Goal: Task Accomplishment & Management: Complete application form

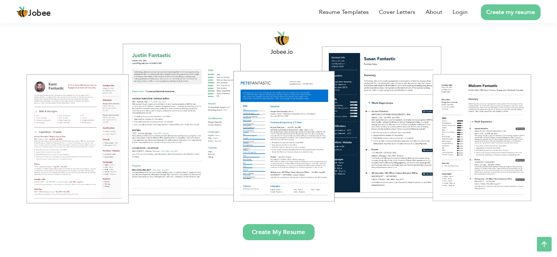
scroll to position [73, 0]
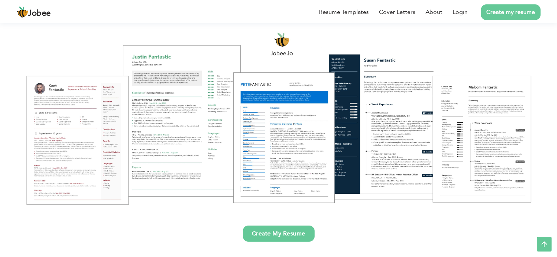
click at [277, 232] on link "Create My Resume" at bounding box center [279, 234] width 72 height 16
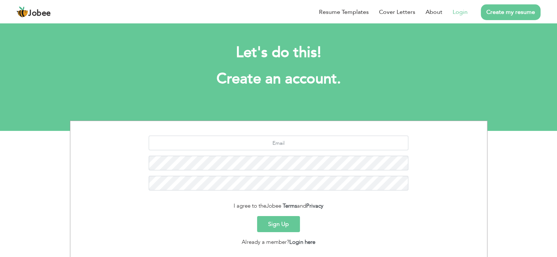
click at [464, 10] on link "Login" at bounding box center [459, 12] width 15 height 9
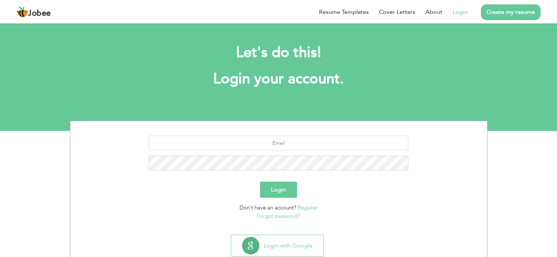
scroll to position [20, 0]
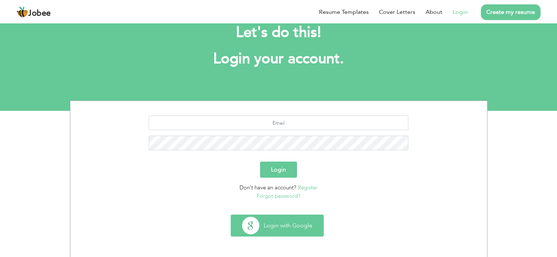
click at [296, 230] on button "Login with Google" at bounding box center [277, 225] width 92 height 21
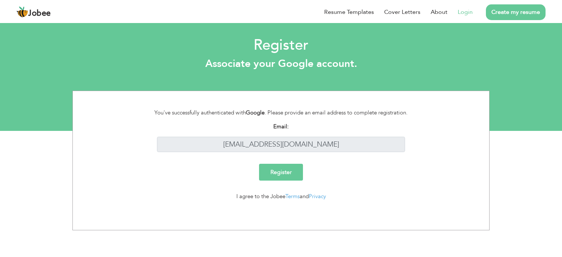
click at [272, 174] on input "Register" at bounding box center [281, 172] width 44 height 17
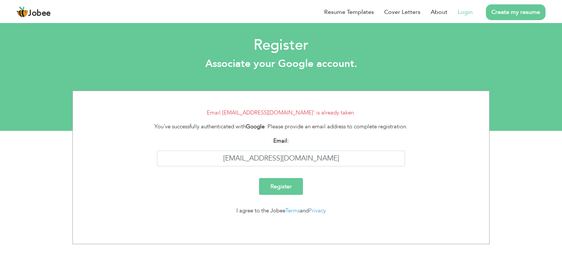
click at [467, 10] on link "Login" at bounding box center [465, 12] width 15 height 9
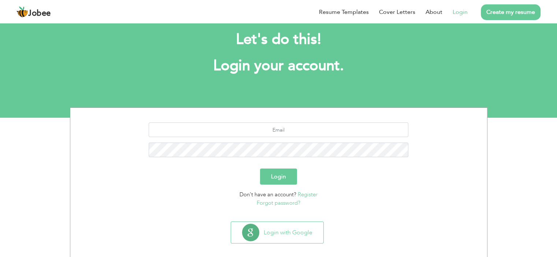
scroll to position [20, 0]
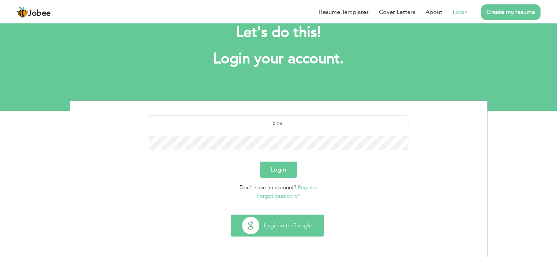
click at [291, 231] on button "Login with Google" at bounding box center [277, 225] width 92 height 21
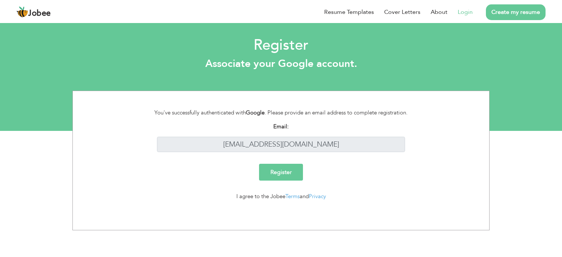
click at [290, 174] on input "Register" at bounding box center [281, 172] width 44 height 17
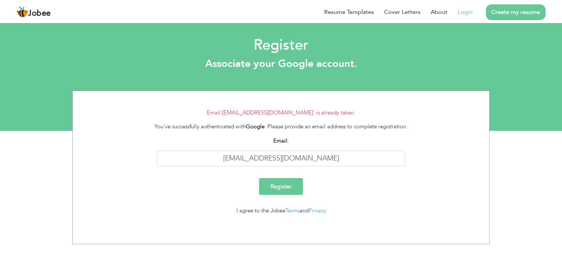
click at [465, 13] on link "Login" at bounding box center [465, 12] width 15 height 9
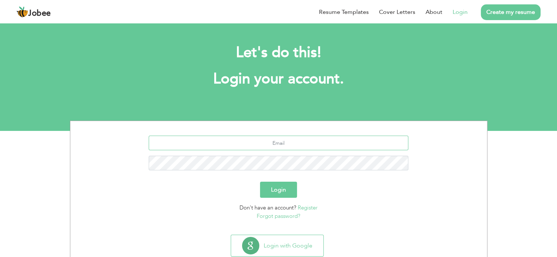
click at [287, 142] on input "text" at bounding box center [279, 143] width 260 height 15
click at [281, 217] on link "Forgot password?" at bounding box center [279, 216] width 44 height 7
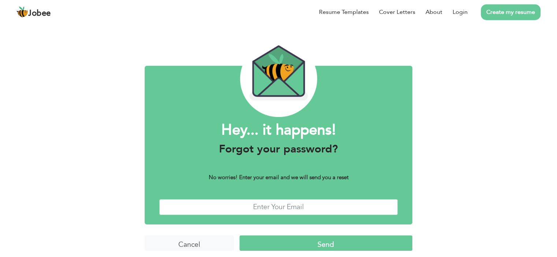
scroll to position [15, 0]
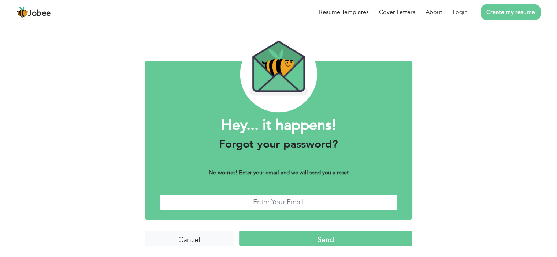
click at [269, 197] on input "text" at bounding box center [278, 203] width 238 height 16
type input "[EMAIL_ADDRESS][DOMAIN_NAME]"
click at [317, 243] on input "Send" at bounding box center [325, 239] width 173 height 16
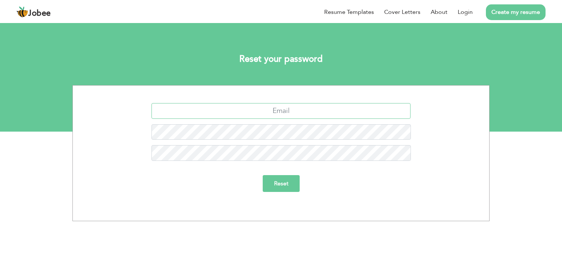
click at [274, 111] on input "text" at bounding box center [282, 111] width 260 height 16
type input "[EMAIL_ADDRESS][DOMAIN_NAME]"
click at [283, 186] on input "Reset" at bounding box center [281, 183] width 37 height 17
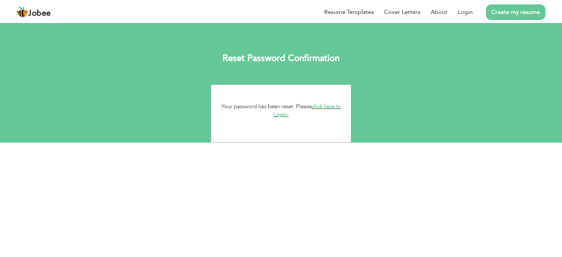
click at [321, 107] on link "click here to Login." at bounding box center [307, 111] width 68 height 16
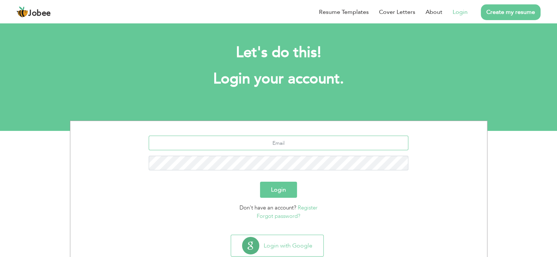
click at [319, 136] on input "text" at bounding box center [279, 143] width 260 height 15
type input "[EMAIL_ADDRESS][DOMAIN_NAME]"
click at [289, 198] on form "[EMAIL_ADDRESS][DOMAIN_NAME] Login Don't have an account? Register Forgot passw…" at bounding box center [279, 178] width 406 height 85
click at [288, 191] on button "Login" at bounding box center [278, 190] width 37 height 16
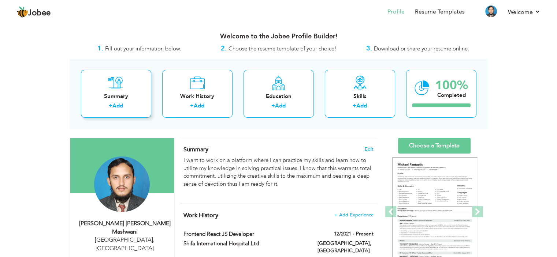
click at [126, 97] on div "Summary" at bounding box center [116, 97] width 59 height 8
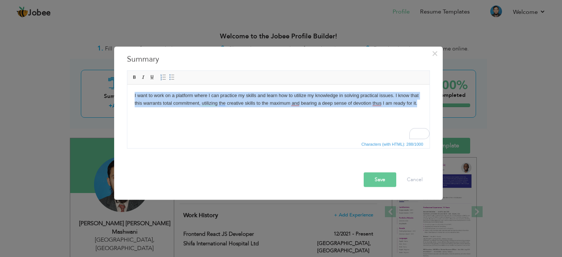
drag, startPoint x: 420, startPoint y: 104, endPoint x: 272, endPoint y: 192, distance: 172.8
click at [127, 94] on html "I want to work on a platform where I can practice my skills and learn how to ut…" at bounding box center [278, 103] width 302 height 37
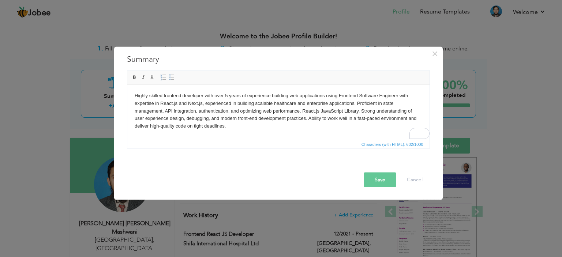
click at [257, 135] on body "Highly skilled frontend developer with over 5 years of experience building web …" at bounding box center [278, 115] width 288 height 46
drag, startPoint x: 224, startPoint y: 95, endPoint x: 271, endPoint y: 96, distance: 46.5
click at [271, 96] on body "Highly skilled frontend developer with over 5 years of experience building web …" at bounding box center [278, 115] width 288 height 46
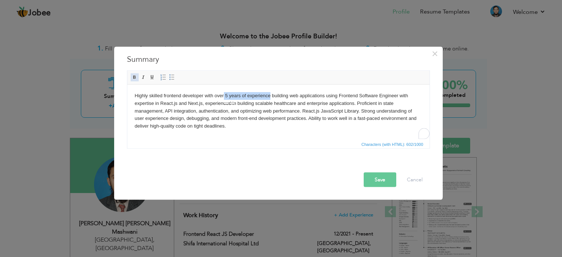
click at [135, 78] on span at bounding box center [135, 77] width 6 height 6
click at [283, 129] on body "Highly skilled frontend developer with over 5 years of experience building web …" at bounding box center [278, 115] width 288 height 46
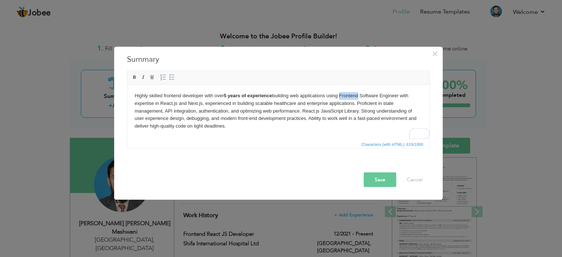
drag, startPoint x: 340, startPoint y: 96, endPoint x: 357, endPoint y: 96, distance: 16.8
click at [357, 96] on body "Highly skilled frontend developer with over 5 years of experience building web …" at bounding box center [278, 115] width 288 height 46
click at [365, 103] on body "Highly skilled frontend developer with over 5 years of experience building web …" at bounding box center [278, 115] width 288 height 46
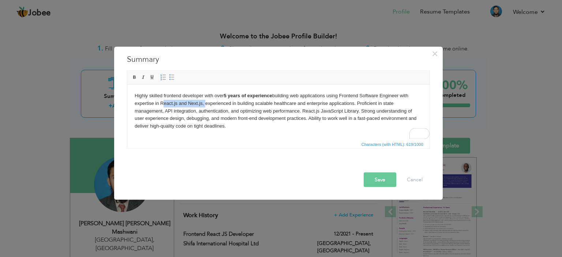
drag, startPoint x: 159, startPoint y: 104, endPoint x: 204, endPoint y: 104, distance: 44.3
click at [204, 104] on body "Highly skilled frontend developer with over 5 years of experience building web …" at bounding box center [278, 115] width 288 height 46
click at [134, 77] on span at bounding box center [135, 77] width 6 height 6
click at [256, 137] on body "Highly skilled frontend developer with over 5 years of experience building web …" at bounding box center [278, 115] width 288 height 46
click at [205, 104] on strong "React.js and Next.js," at bounding box center [182, 102] width 46 height 5
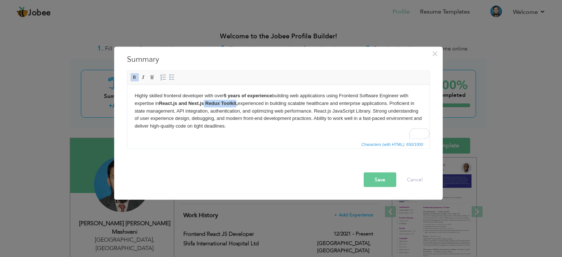
drag, startPoint x: 205, startPoint y: 104, endPoint x: 237, endPoint y: 104, distance: 32.2
click at [237, 104] on strong "React.js and Next.js Redux Toolkit," at bounding box center [198, 102] width 79 height 5
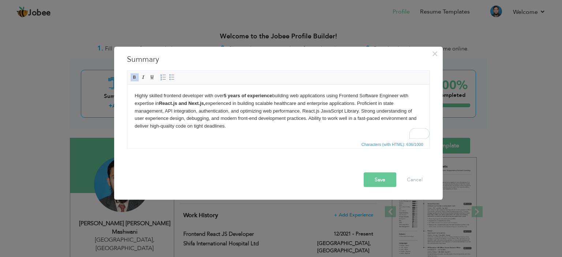
click at [162, 111] on body "Highly skilled frontend developer with over 5 years of experience building web …" at bounding box center [278, 115] width 288 height 46
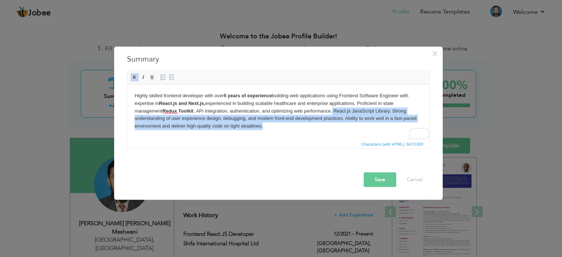
drag, startPoint x: 333, startPoint y: 112, endPoint x: 411, endPoint y: 124, distance: 79.3
click at [411, 124] on body "Highly skilled frontend developer with over 5 years of experience building web …" at bounding box center [278, 115] width 288 height 46
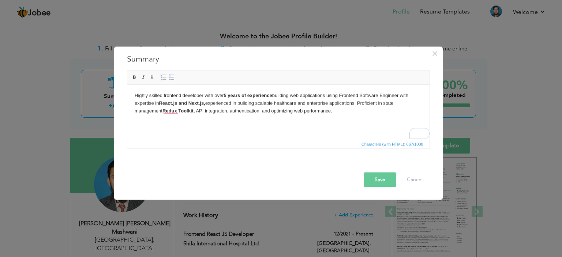
click at [184, 120] on body "Highly skilled frontend developer with over 5 years of experience building web …" at bounding box center [278, 107] width 288 height 30
click at [229, 111] on body "Highly skilled frontend developer with over 5 years of experience building web …" at bounding box center [278, 107] width 288 height 30
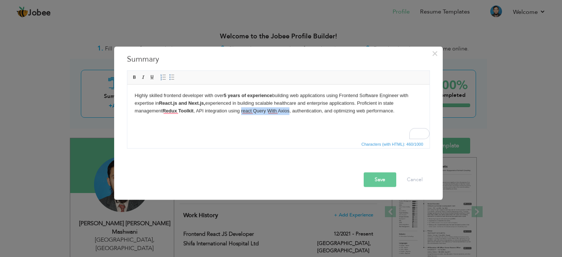
drag, startPoint x: 241, startPoint y: 113, endPoint x: 290, endPoint y: 113, distance: 48.3
click at [290, 113] on body "Highly skilled frontend developer with over 5 years of experience building web …" at bounding box center [278, 107] width 288 height 30
drag, startPoint x: 131, startPoint y: 79, endPoint x: 84, endPoint y: 43, distance: 59.1
click at [132, 79] on span at bounding box center [135, 77] width 6 height 6
click at [381, 182] on button "Save" at bounding box center [380, 179] width 33 height 15
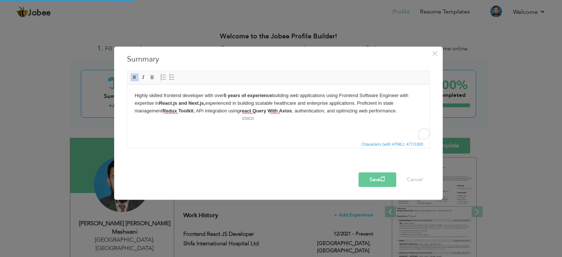
click at [288, 125] on html "Highly skilled frontend developer with over 5 years of experience building web …" at bounding box center [278, 107] width 302 height 45
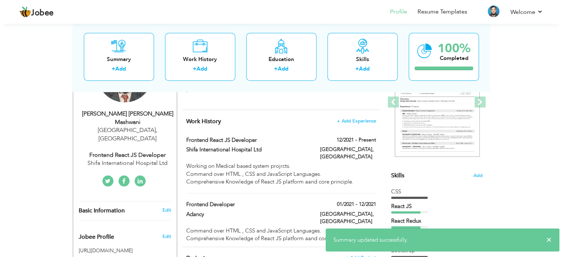
scroll to position [146, 0]
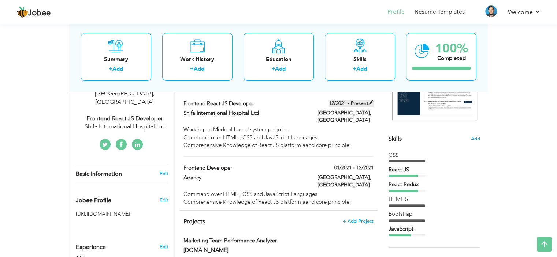
click at [369, 102] on span at bounding box center [370, 102] width 5 height 5
type input "Frontend React JS Developer"
type input "Shifa International Hospital Ltd"
type input "12/2021"
type input "[GEOGRAPHIC_DATA]"
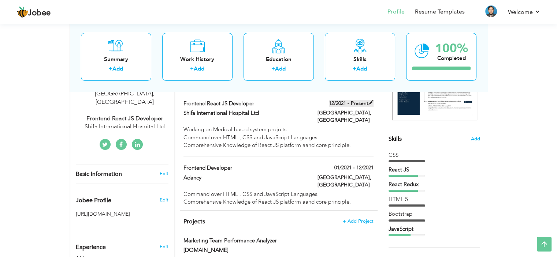
type input "[GEOGRAPHIC_DATA]"
checkbox input "true"
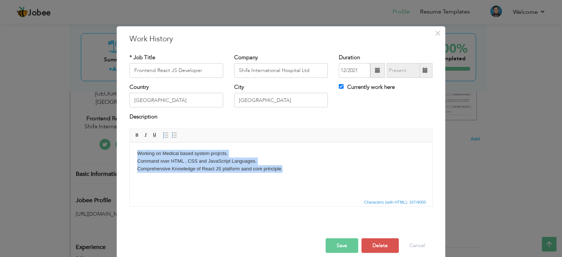
drag, startPoint x: 232, startPoint y: 167, endPoint x: 133, endPoint y: 154, distance: 100.4
click at [133, 154] on html "Working on Medical based system projrcts. Command over HTML , CSS and JavaScrip…" at bounding box center [281, 160] width 302 height 37
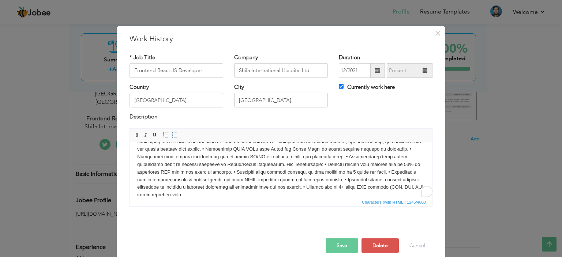
scroll to position [27, 0]
click at [351, 244] on button "Save" at bounding box center [342, 246] width 33 height 15
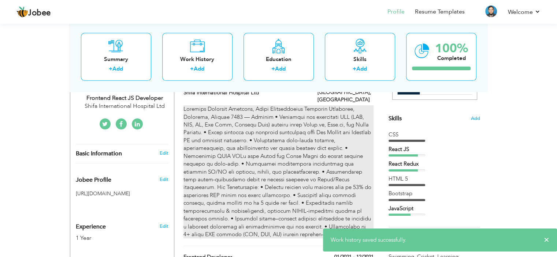
scroll to position [183, 0]
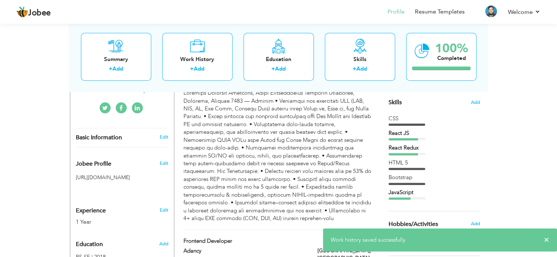
click at [544, 156] on div "View Resume Export PDF Profile Summary Public Link Experience Education Awards …" at bounding box center [278, 210] width 557 height 742
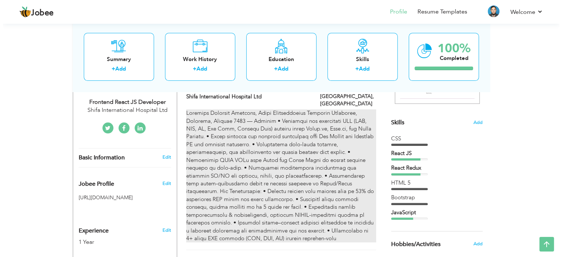
scroll to position [146, 0]
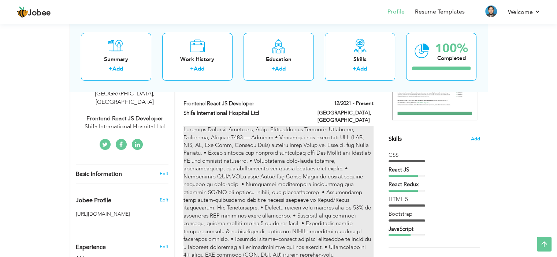
click at [254, 134] on div at bounding box center [278, 192] width 190 height 133
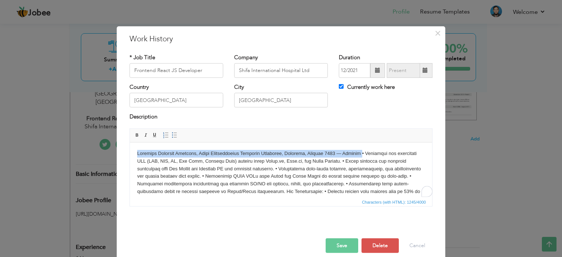
drag, startPoint x: 357, startPoint y: 153, endPoint x: 101, endPoint y: 146, distance: 256.0
click at [130, 146] on html at bounding box center [281, 187] width 302 height 91
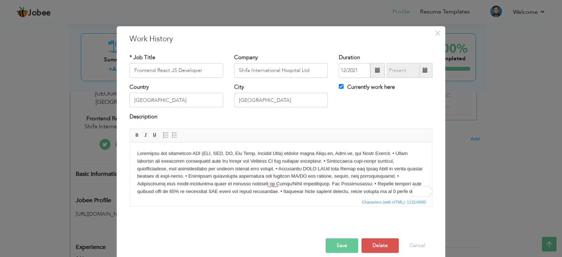
click at [403, 154] on body "To enrich screen reader interactions, please activate Accessibility in Grammarl…" at bounding box center [281, 184] width 288 height 68
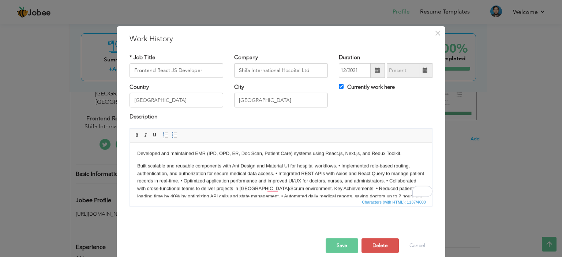
click at [338, 166] on p "Built scalable and reusable components with Ant Design and Material UI for hosp…" at bounding box center [281, 192] width 288 height 61
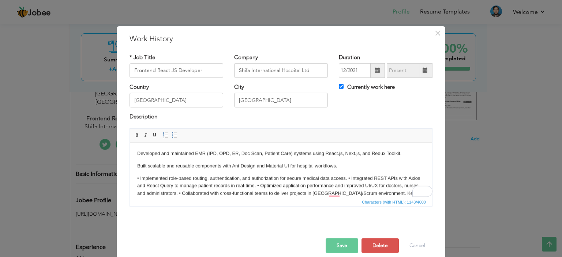
click at [348, 179] on p "• Implemented role-based routing, authentication, and authorization for secure …" at bounding box center [281, 201] width 288 height 53
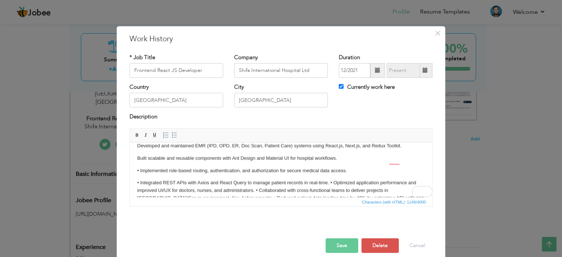
scroll to position [0, 0]
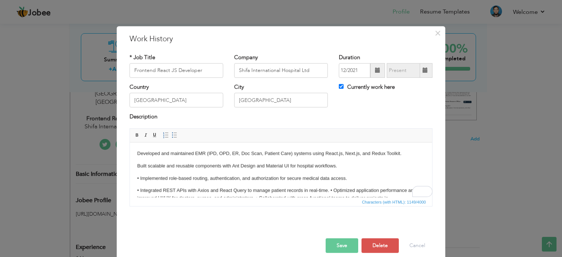
click at [332, 189] on p "• Integrated REST APIs with Axios and React Query to manage patient records in …" at bounding box center [281, 210] width 288 height 46
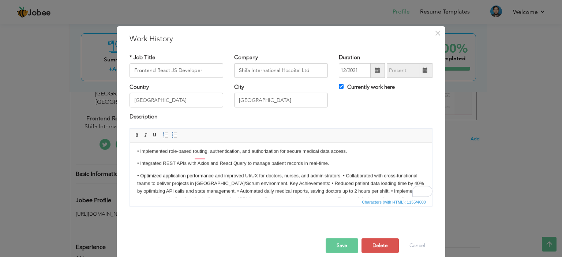
scroll to position [18, 0]
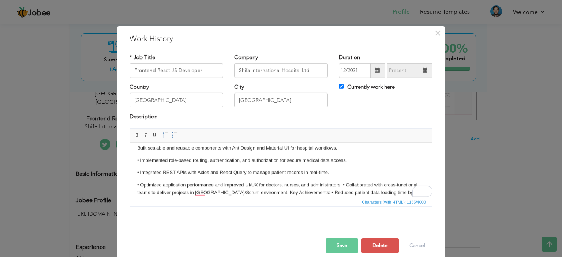
click at [343, 185] on p "• Optimized application performance and improved UI/UX for doctors, nurses, and…" at bounding box center [281, 204] width 288 height 46
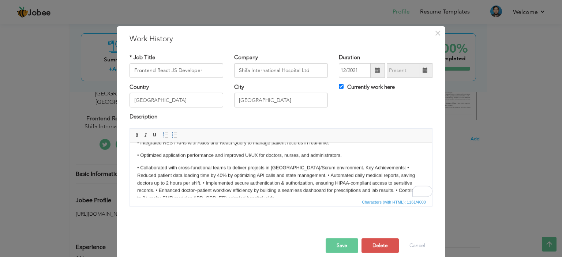
scroll to position [57, 0]
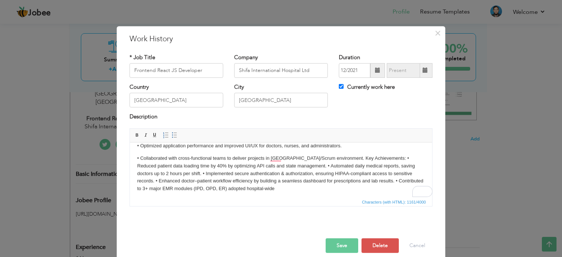
click at [326, 159] on p "• Collaborated with cross-functional teams to deliver projects in Agile/Scrum e…" at bounding box center [281, 173] width 288 height 38
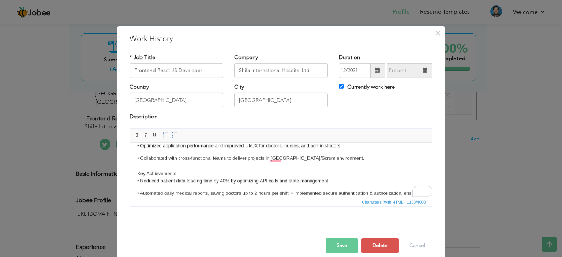
click at [139, 189] on body "Developed and maintained EMR (IPD, OPD, ER, Doc Scan, Patient Care) systems usi…" at bounding box center [281, 153] width 288 height 120
click at [143, 187] on body "Developed and maintained EMR (IPD, OPD, ER, Doc Scan, Patient Care) systems usi…" at bounding box center [281, 153] width 288 height 120
click at [142, 187] on body "Developed and maintained EMR (IPD, OPD, ER, Doc Scan, Patient Care) systems usi…" at bounding box center [281, 153] width 288 height 120
click at [146, 184] on p "• Collaborated with cross-functional teams to deliver projects in Agile/Scrum e…" at bounding box center [281, 169] width 288 height 30
click at [142, 187] on body "Developed and maintained EMR (IPD, OPD, ER, Doc Scan, Patient Care) systems usi…" at bounding box center [281, 153] width 288 height 120
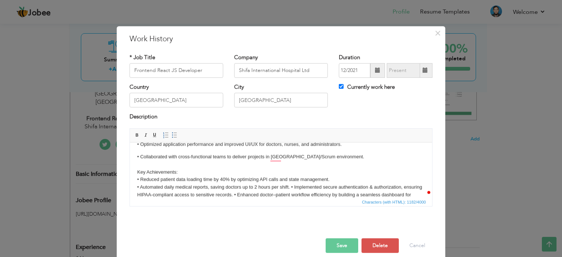
scroll to position [59, 0]
click at [291, 187] on p "• Collaborated with cross-functional teams to deliver projects in Agile/Scrum e…" at bounding box center [281, 179] width 288 height 53
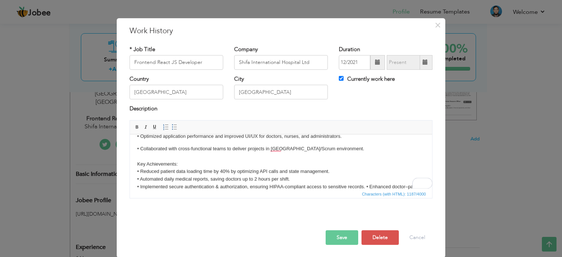
click at [368, 187] on p "• Collaborated with cross-functional teams to deliver projects in Agile/Scrum e…" at bounding box center [281, 175] width 288 height 61
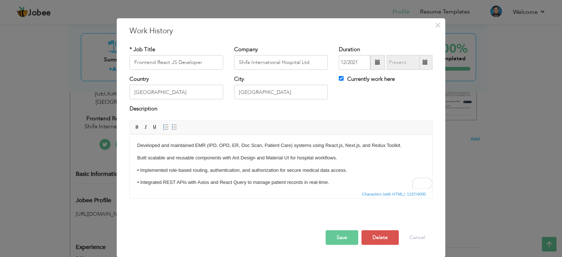
scroll to position [0, 0]
drag, startPoint x: 196, startPoint y: 144, endPoint x: 293, endPoint y: 145, distance: 97.0
click at [293, 145] on p "Developed and maintained EMR (IPD, OPD, ER, Doc Scan, Patient Care) systems usi…" at bounding box center [281, 146] width 288 height 8
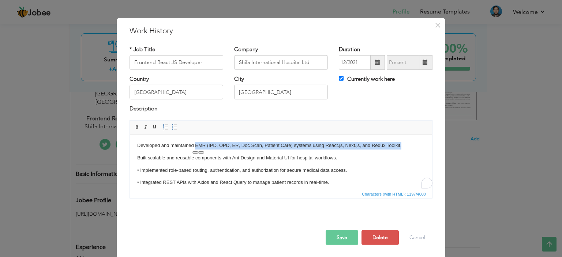
drag, startPoint x: 406, startPoint y: 146, endPoint x: 195, endPoint y: 141, distance: 210.6
click at [195, 141] on html "Developed and maintained EMR (IPD, OPD, ER, Doc Scan, Patient Care) systems usi…" at bounding box center [281, 202] width 302 height 137
drag, startPoint x: 136, startPoint y: 128, endPoint x: 89, endPoint y: 31, distance: 108.1
click at [136, 128] on span at bounding box center [137, 127] width 6 height 6
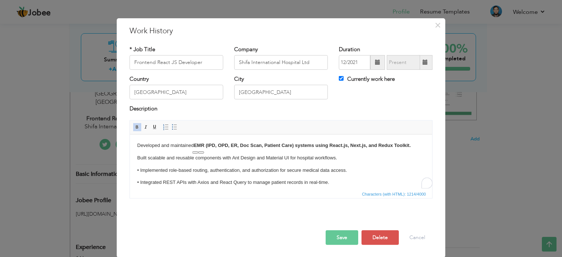
click at [379, 169] on p "• Implemented role-based routing, authentication, and authorization for secure …" at bounding box center [281, 171] width 288 height 8
click at [140, 164] on body "Developed and maintained EMR (IPD, OPD, ER, Doc Scan, Patient Care) systems usi…" at bounding box center [281, 203] width 288 height 123
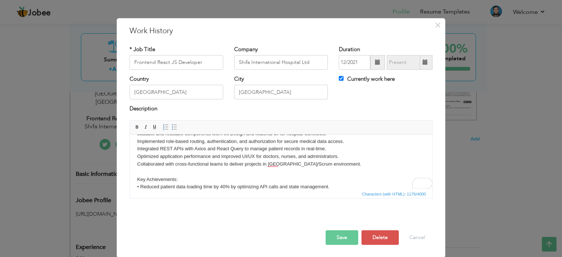
scroll to position [8, 0]
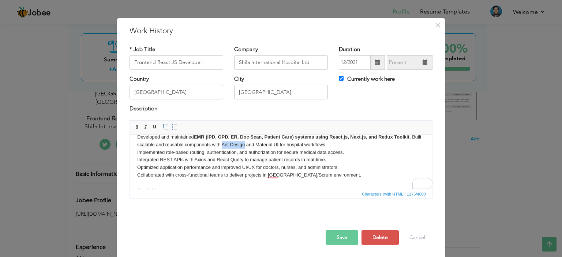
drag, startPoint x: 232, startPoint y: 145, endPoint x: 256, endPoint y: 147, distance: 23.2
click at [256, 147] on p "Developed and maintained EMR (IPD, OPD, ER, Doc Scan, Patient Care) systems usi…" at bounding box center [281, 182] width 288 height 99
click at [136, 127] on span at bounding box center [137, 127] width 6 height 6
drag, startPoint x: 268, startPoint y: 145, endPoint x: 291, endPoint y: 145, distance: 23.1
click at [291, 145] on p "Developed and maintained EMR (IPD, OPD, ER, Doc Scan, Patient Care) systems usi…" at bounding box center [281, 182] width 288 height 99
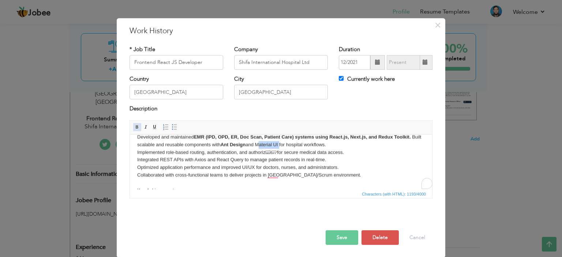
drag, startPoint x: 135, startPoint y: 126, endPoint x: 12, endPoint y: 0, distance: 175.3
click at [135, 126] on span at bounding box center [137, 127] width 6 height 6
click at [361, 168] on p "Developed and maintained EMR (IPD, OPD, ER, Doc Scan, Patient Care) systems usi…" at bounding box center [281, 182] width 288 height 99
drag, startPoint x: 200, startPoint y: 159, endPoint x: 244, endPoint y: 159, distance: 44.3
click at [244, 159] on p "Developed and maintained EMR (IPD, OPD, ER, Doc Scan, Patient Care) systems usi…" at bounding box center [281, 182] width 288 height 99
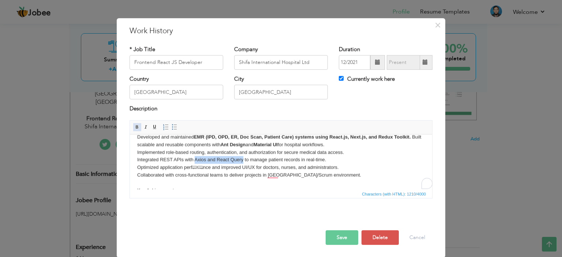
click at [134, 126] on span at bounding box center [137, 127] width 6 height 6
click at [352, 162] on p "Developed and maintained EMR (IPD, OPD, ER, Doc Scan, Patient Care) systems usi…" at bounding box center [281, 182] width 288 height 99
drag, startPoint x: 268, startPoint y: 175, endPoint x: 293, endPoint y: 175, distance: 24.9
click at [293, 175] on p "Developed and maintained EMR (IPD, OPD, ER, Doc Scan, Patient Care) systems usi…" at bounding box center [281, 182] width 288 height 99
click at [138, 127] on link "Bold" at bounding box center [137, 127] width 8 height 8
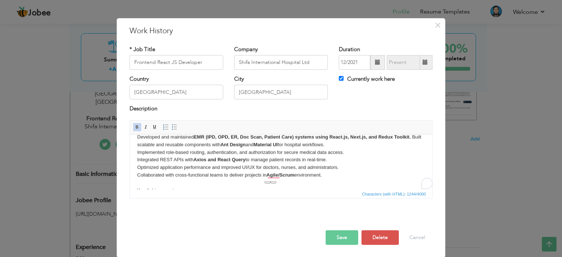
drag, startPoint x: 389, startPoint y: 171, endPoint x: 431, endPoint y: 164, distance: 42.4
click at [389, 171] on p "Developed and maintained EMR (IPD, OPD, ER, Doc Scan, Patient Care) systems usi…" at bounding box center [281, 182] width 288 height 99
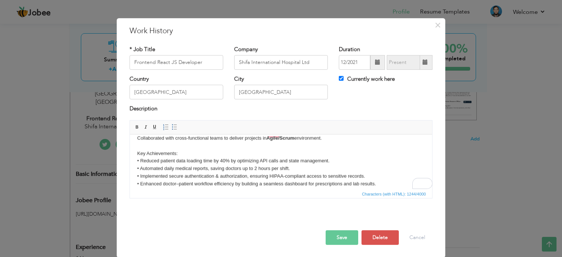
scroll to position [51, 0]
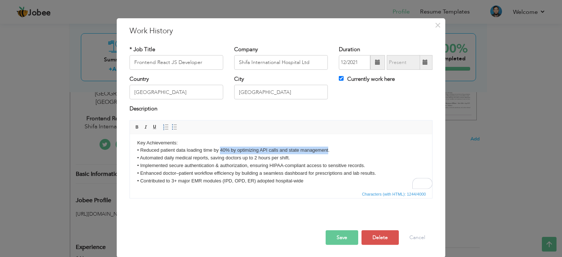
drag, startPoint x: 220, startPoint y: 150, endPoint x: 328, endPoint y: 150, distance: 108.4
click at [328, 150] on p "Developed and maintained EMR (IPD, OPD, ER, Doc Scan, Patient Care) systems usi…" at bounding box center [281, 135] width 288 height 99
drag, startPoint x: 134, startPoint y: 126, endPoint x: 20, endPoint y: 7, distance: 164.4
click at [134, 126] on span at bounding box center [137, 127] width 6 height 6
drag, startPoint x: 186, startPoint y: 150, endPoint x: 228, endPoint y: 149, distance: 42.1
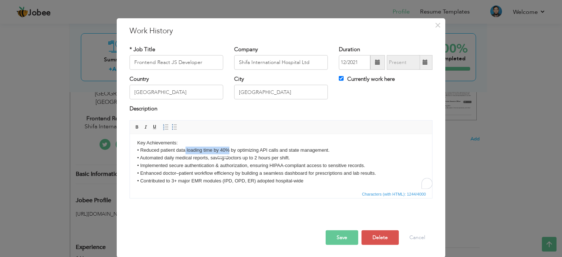
click at [228, 149] on p "Developed and maintained EMR (IPD, OPD, ER, Doc Scan, Patient Care) systems usi…" at bounding box center [281, 135] width 288 height 99
click at [136, 127] on span at bounding box center [137, 127] width 6 height 6
drag, startPoint x: 164, startPoint y: 158, endPoint x: 195, endPoint y: 156, distance: 31.2
click at [195, 156] on p "Developed and maintained EMR (IPD, OPD, ER, Doc Scan, Patient Care) systems usi…" at bounding box center [281, 135] width 288 height 99
click at [134, 125] on span at bounding box center [137, 127] width 6 height 6
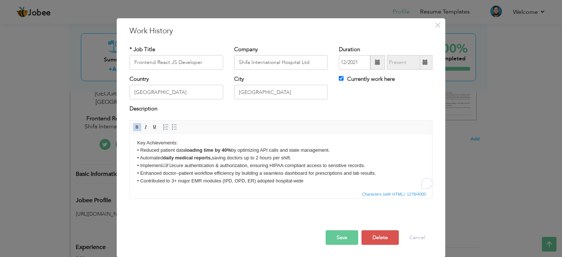
click at [304, 196] on span "Characters (with HTML): 1278/4000" at bounding box center [281, 194] width 302 height 9
click at [344, 233] on button "Save" at bounding box center [342, 238] width 33 height 15
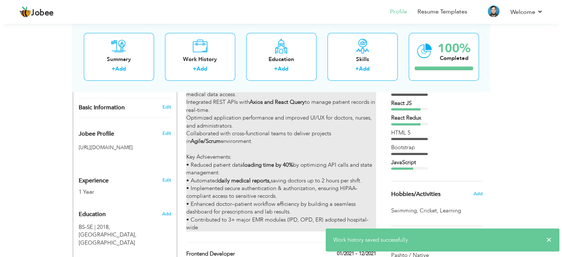
scroll to position [220, 0]
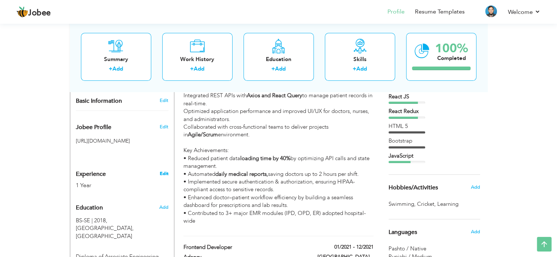
click at [160, 171] on h3 "Edit" at bounding box center [163, 174] width 9 height 7
type input "[PERSON_NAME]"
type input "03082883745"
select select "number:166"
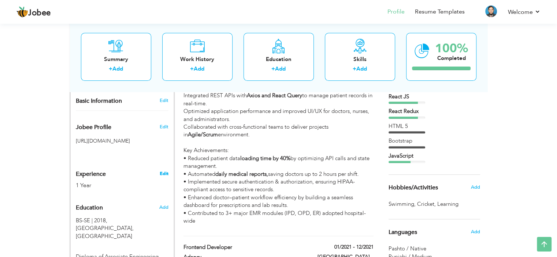
type input "Haripur"
select select "number:3"
type input "Shifa International Hospital Ltd"
type input "Frontend React JS Developer"
type input "https://www.linkedin.com/in/muhammed-shah-mashwani-800b15111"
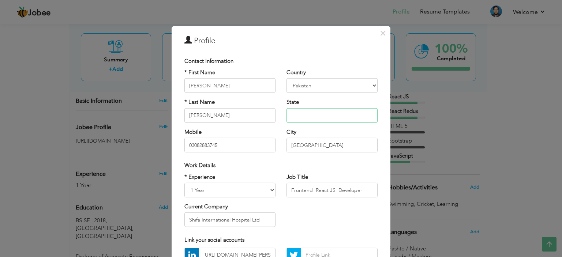
click at [308, 117] on input "text" at bounding box center [332, 115] width 91 height 15
click at [309, 117] on input "[GEOGRAPHIC_DATA]" at bounding box center [332, 115] width 91 height 15
type input "[GEOGRAPHIC_DATA]"
click at [302, 141] on input "Haripur" at bounding box center [332, 145] width 91 height 15
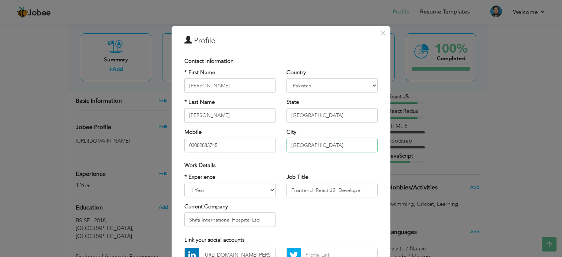
click at [302, 141] on input "Haripur" at bounding box center [332, 145] width 91 height 15
paste input "[GEOGRAPHIC_DATA]"
type input "[GEOGRAPHIC_DATA]"
click at [238, 190] on select "Entry Level Less than 1 Year 1 Year 2 Years 3 Years 4 Years 5 Years 6 Years 7 Y…" at bounding box center [229, 190] width 91 height 15
select select "number:7"
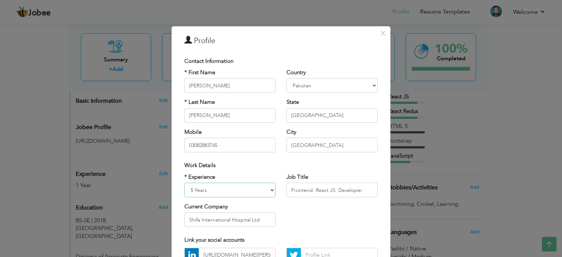
click at [184, 183] on select "Entry Level Less than 1 Year 1 Year 2 Years 3 Years 4 Years 5 Years 6 Years 7 Y…" at bounding box center [229, 190] width 91 height 15
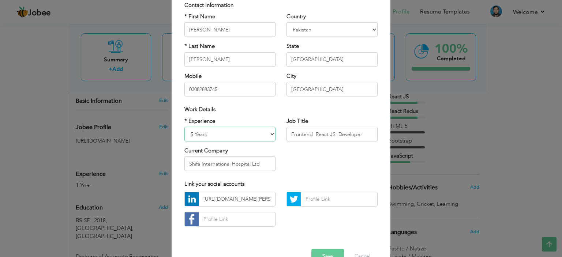
scroll to position [73, 0]
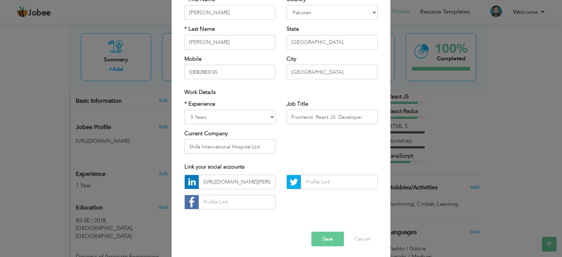
drag, startPoint x: 323, startPoint y: 240, endPoint x: 497, endPoint y: 177, distance: 186.0
click at [483, 195] on div "× Profile Contact Information * First Name Muhammad Tufail * Last Name Shah Mas…" at bounding box center [281, 128] width 562 height 257
click at [253, 184] on input "https://www.linkedin.com/in/muhammed-shah-mashwani-800b15111" at bounding box center [237, 182] width 77 height 15
paste input "tufail-shah-mashwani-800b15111/"
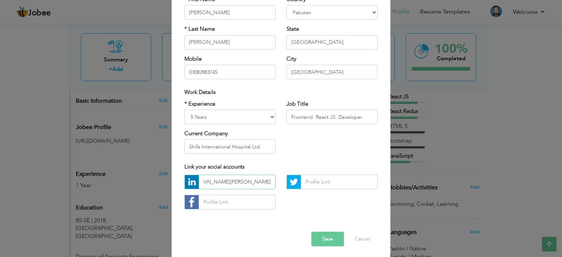
type input "https://www.linkedin.com/in/muhammed-tufail-shah-mashwani-800b15111/"
click at [321, 239] on button "Save" at bounding box center [328, 239] width 33 height 15
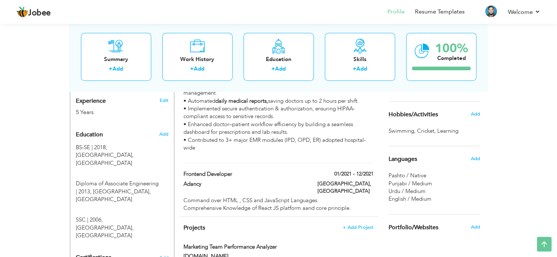
scroll to position [290, 0]
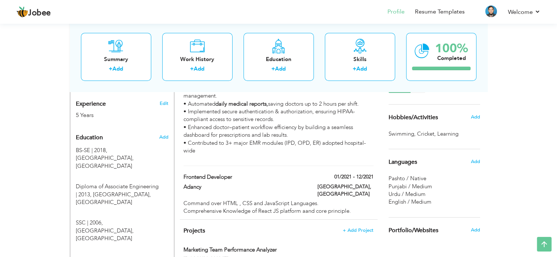
click at [430, 197] on div "Urdu / Medium" at bounding box center [434, 195] width 92 height 8
click at [419, 202] on span "English / Medium" at bounding box center [409, 201] width 43 height 7
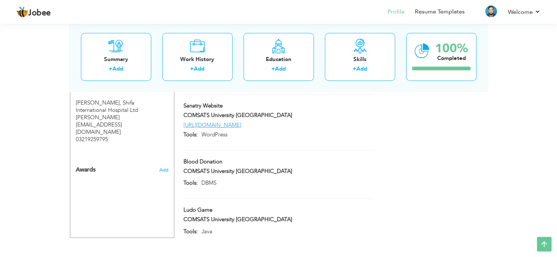
scroll to position [510, 0]
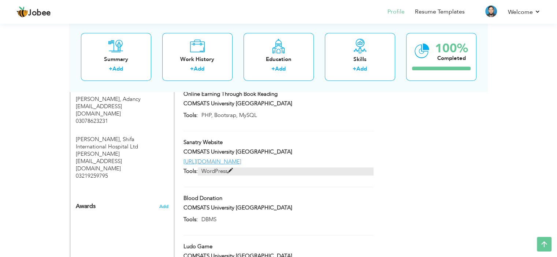
click at [232, 168] on span at bounding box center [229, 170] width 5 height 5
type input "Sanatry Website"
type input "COMSATS University Islamabad"
type input "http://aacsanitary.com/cgi-sys/suspendedpage.cgi"
type input "WordPress"
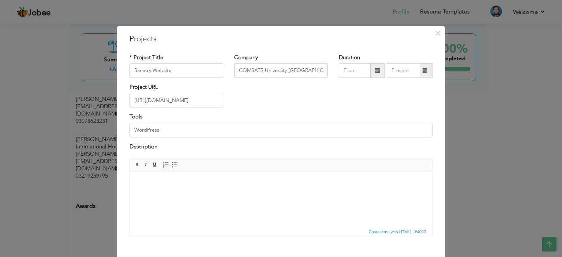
click at [305, 189] on html at bounding box center [281, 183] width 302 height 22
click at [372, 73] on span at bounding box center [377, 70] width 15 height 15
type input "09/2025"
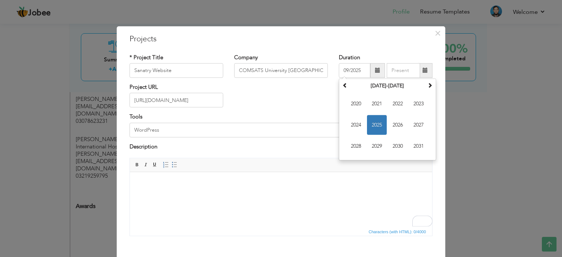
click at [298, 177] on html at bounding box center [281, 183] width 302 height 22
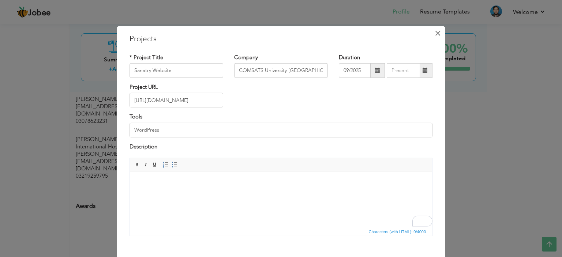
click at [435, 32] on span "×" at bounding box center [438, 32] width 6 height 13
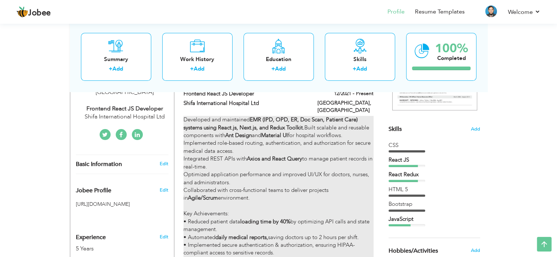
scroll to position [143, 0]
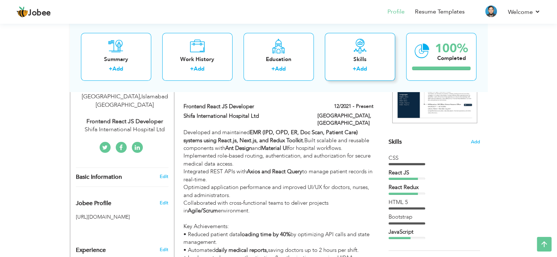
click at [365, 58] on div "Skills" at bounding box center [360, 60] width 59 height 8
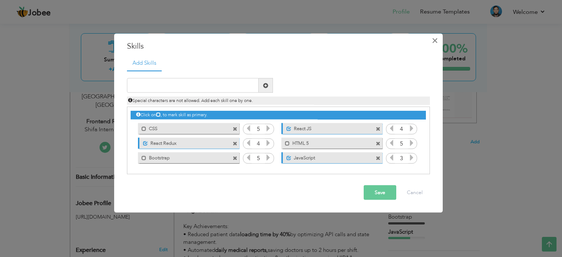
click at [432, 39] on button "×" at bounding box center [435, 40] width 12 height 12
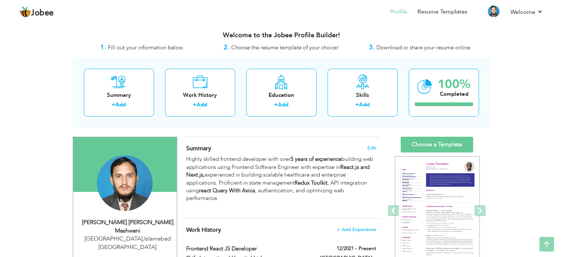
scroll to position [0, 0]
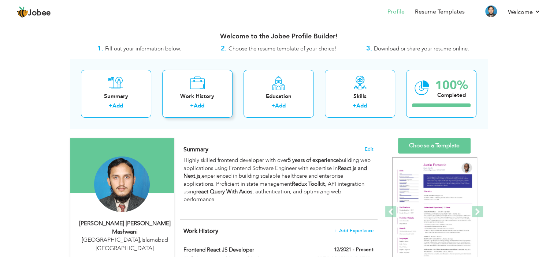
click at [215, 103] on div "+ Add" at bounding box center [197, 107] width 59 height 10
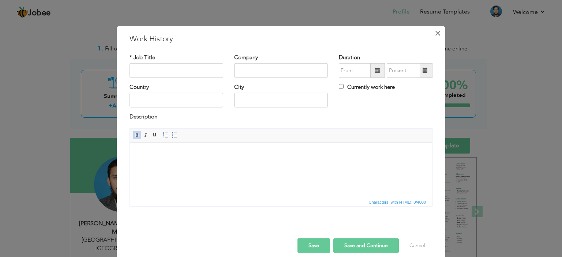
click at [437, 34] on span "×" at bounding box center [438, 32] width 6 height 13
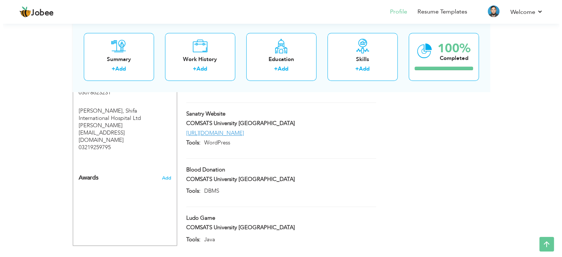
scroll to position [546, 0]
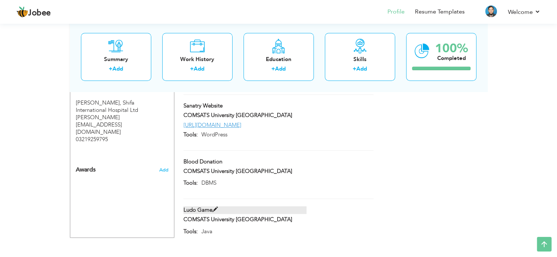
click at [215, 207] on span at bounding box center [214, 209] width 5 height 5
type input "Ludo Game"
type input "Java"
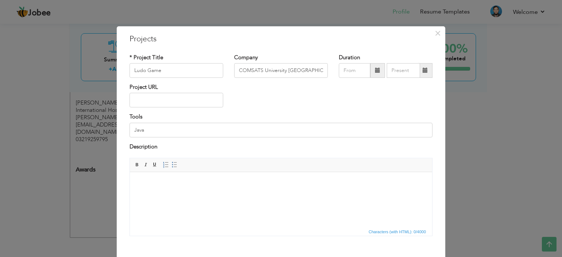
click at [479, 229] on div "× Projects * Project Title Ludo Game Company COMSATS University Islamabad" at bounding box center [281, 128] width 562 height 257
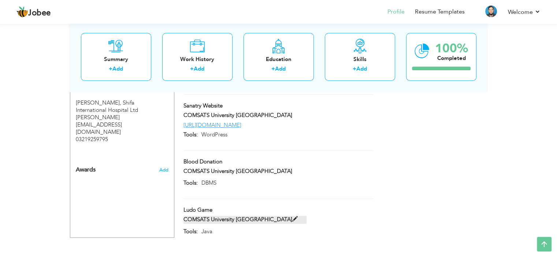
click at [292, 217] on span at bounding box center [294, 219] width 5 height 5
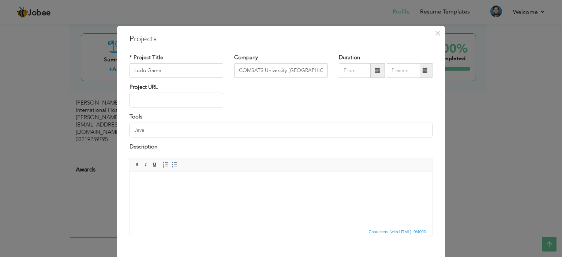
click at [515, 197] on div "× Projects * Project Title Ludo Game Company COMSATS University Islamabad" at bounding box center [281, 128] width 562 height 257
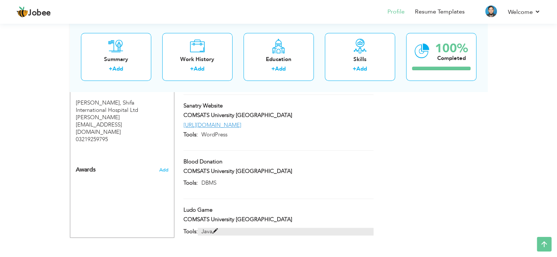
click at [217, 229] on span at bounding box center [214, 231] width 5 height 5
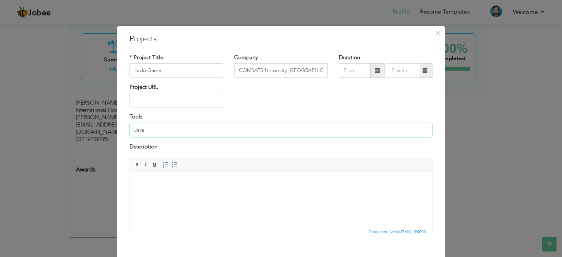
drag, startPoint x: 118, startPoint y: 126, endPoint x: 105, endPoint y: 125, distance: 12.5
click at [105, 125] on div "× Projects * Project Title Ludo Game Company COMSATS University Islamabad" at bounding box center [281, 128] width 562 height 257
drag, startPoint x: 316, startPoint y: 71, endPoint x: 120, endPoint y: 76, distance: 196.6
click at [128, 74] on div "* Project Title Ludo Game Company Duration" at bounding box center [281, 68] width 314 height 30
drag, startPoint x: 160, startPoint y: 72, endPoint x: 32, endPoint y: 71, distance: 127.8
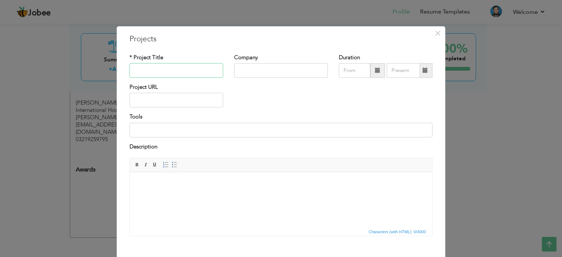
click at [36, 71] on div "× Projects * Project Title Company Duration Project URL Tools Description" at bounding box center [281, 128] width 562 height 257
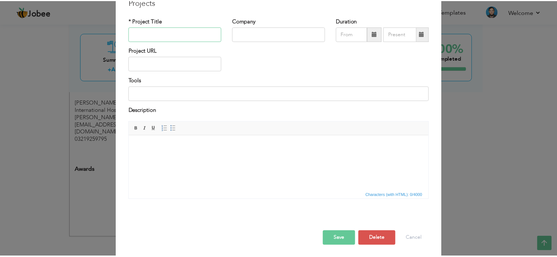
scroll to position [38, 0]
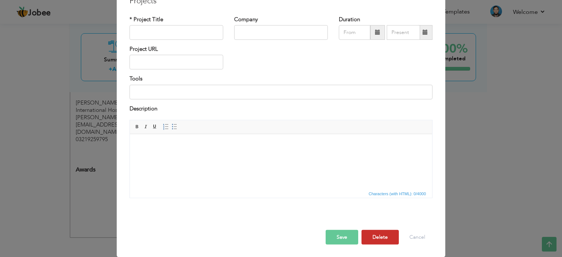
click at [372, 236] on button "Delete" at bounding box center [380, 237] width 37 height 15
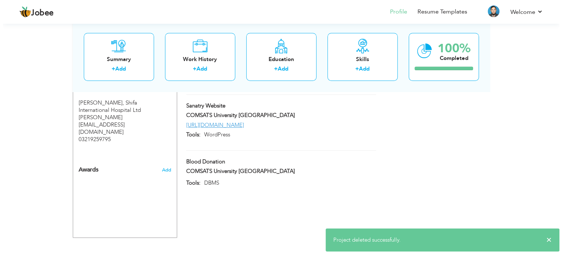
scroll to position [510, 0]
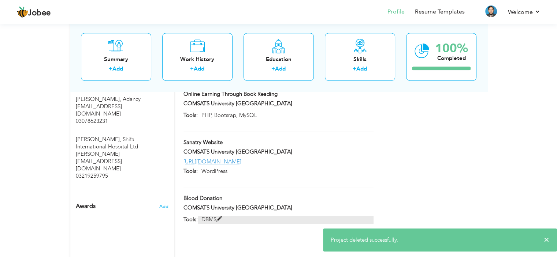
click at [221, 217] on span at bounding box center [218, 219] width 5 height 5
type input "Blood Donation"
type input "COMSATS University Islamabad"
type input "DBMS"
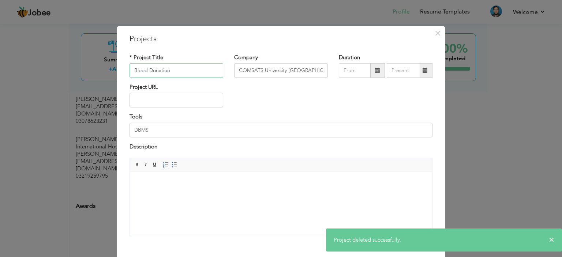
scroll to position [38, 0]
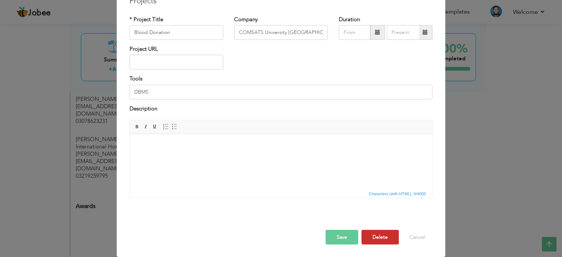
click at [379, 240] on button "Delete" at bounding box center [380, 237] width 37 height 15
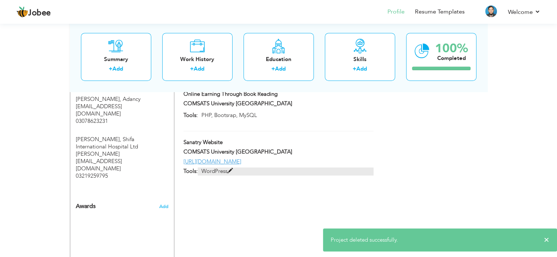
click at [230, 168] on span at bounding box center [229, 170] width 5 height 5
type input "Sanatry Website"
type input "http://aacsanitary.com/cgi-sys/suspendedpage.cgi"
type input "WordPress"
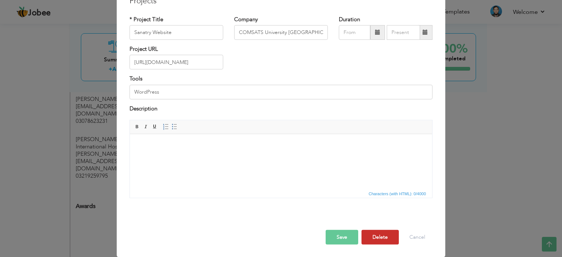
click at [377, 238] on button "Delete" at bounding box center [380, 237] width 37 height 15
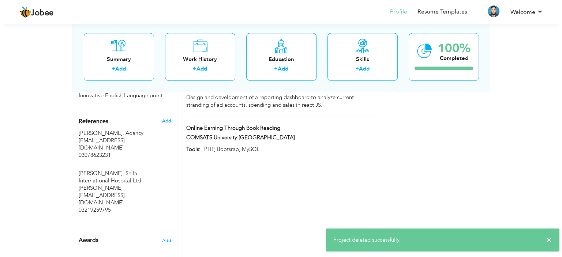
scroll to position [436, 0]
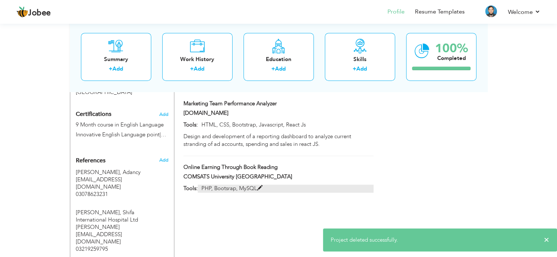
click at [259, 186] on span at bounding box center [259, 188] width 5 height 5
type input "Online Earning Through Book Reading"
type input "PHP, Bootsrap, MySQL"
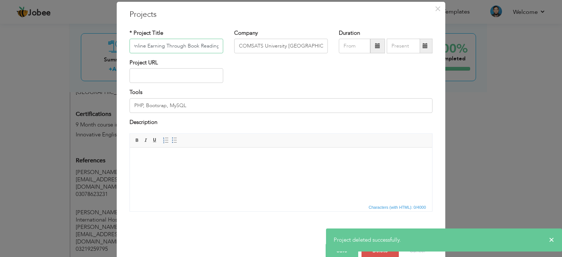
scroll to position [38, 0]
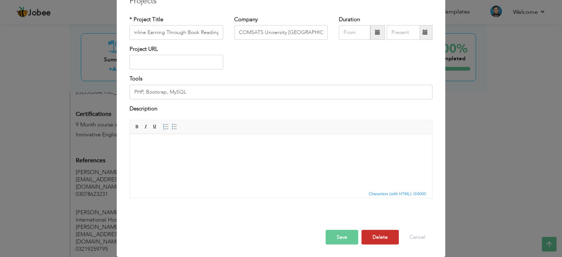
click at [374, 238] on button "Delete" at bounding box center [380, 237] width 37 height 15
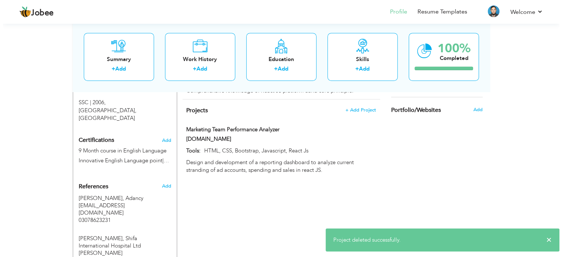
scroll to position [363, 0]
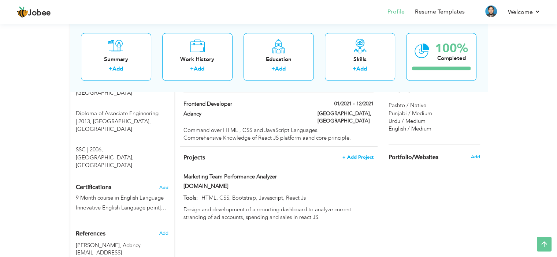
click at [357, 155] on span "+ Add Project" at bounding box center [357, 157] width 31 height 5
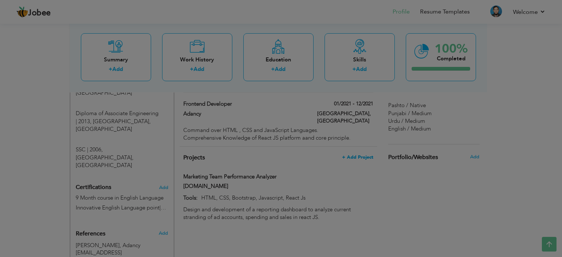
scroll to position [0, 0]
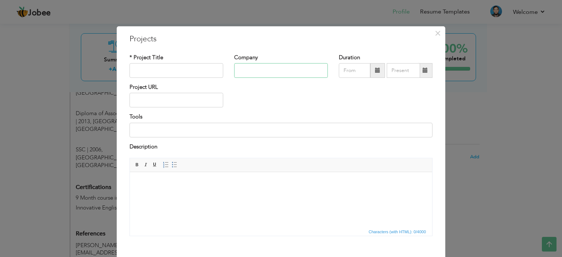
click at [279, 67] on input "text" at bounding box center [281, 70] width 94 height 15
paste input "Shifa International Hospital Islamabad Ltd"
type input "Shifa International Hospital Islamabad Ltd"
click at [158, 74] on input "text" at bounding box center [177, 70] width 94 height 15
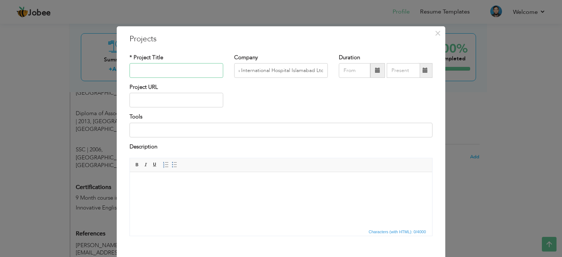
scroll to position [0, 0]
drag, startPoint x: 169, startPoint y: 71, endPoint x: 143, endPoint y: 70, distance: 25.3
click at [143, 70] on input "EMR (E) IPD" at bounding box center [177, 70] width 94 height 15
paste input "lectronic Medical Record) – IPD (Inpatient"
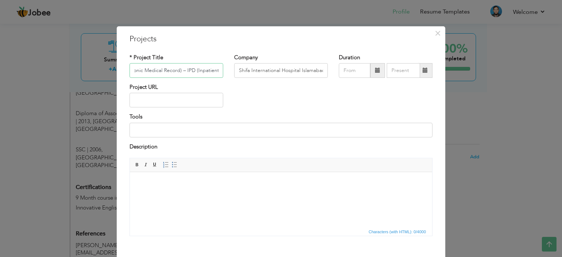
type input "EMR (Electronic Medical Record) – IPD (Inpatient)"
click at [179, 101] on input "text" at bounding box center [177, 100] width 94 height 15
click at [163, 131] on input at bounding box center [281, 130] width 303 height 15
paste input "React, Next.js, Redux Toolkit, React Query"
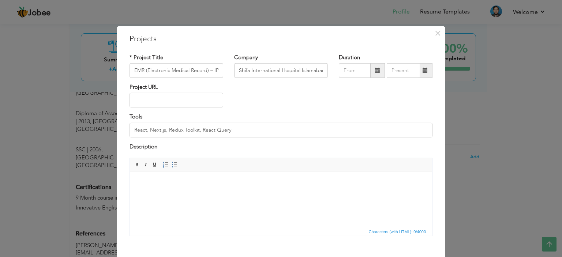
click at [196, 179] on html at bounding box center [281, 183] width 302 height 22
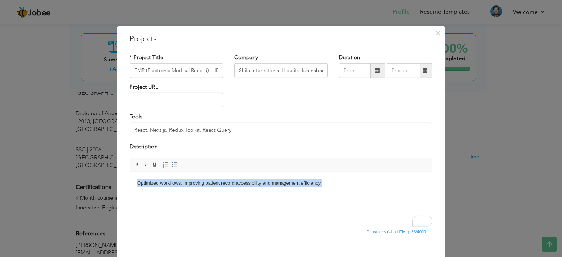
drag, startPoint x: 314, startPoint y: 183, endPoint x: 132, endPoint y: 182, distance: 181.9
click at [132, 182] on html "Optimized workflows, improving patient record accessibility and management effi…" at bounding box center [281, 183] width 302 height 22
click at [172, 166] on span at bounding box center [175, 165] width 6 height 6
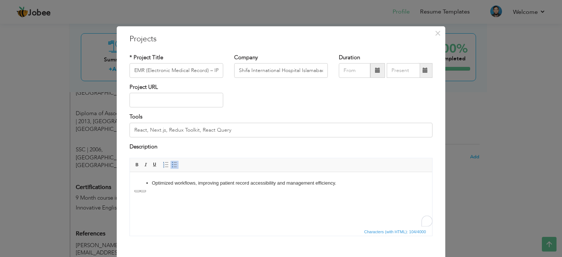
click at [235, 195] on html "Optimized workflows, improving patient record accessibility and management effi…" at bounding box center [281, 183] width 302 height 22
click at [359, 187] on html "Optimized workflows, improving patient record accessibility and management effi…" at bounding box center [281, 183] width 302 height 22
click at [388, 190] on li "Implemented real-time data handling and role-based authentication for doctors, …" at bounding box center [281, 191] width 258 height 8
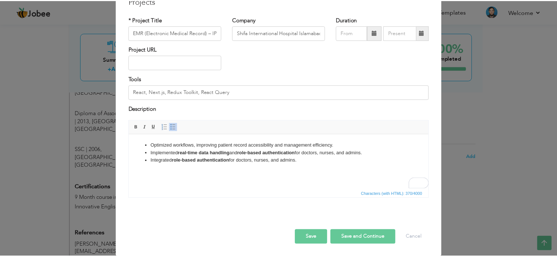
scroll to position [38, 0]
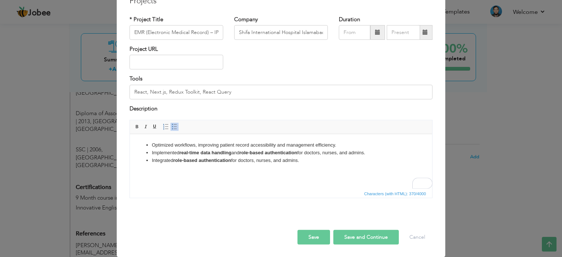
click at [311, 239] on button "Save" at bounding box center [314, 237] width 33 height 15
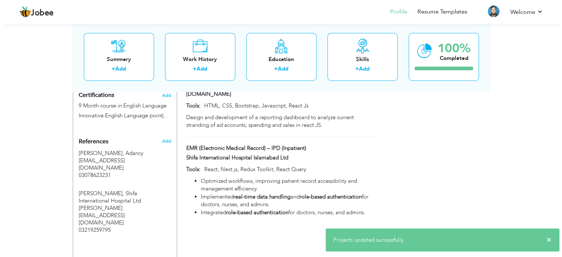
scroll to position [473, 0]
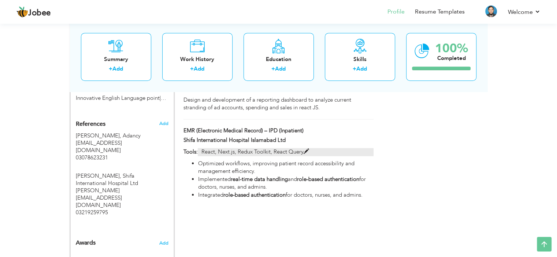
click at [307, 149] on span at bounding box center [305, 151] width 5 height 5
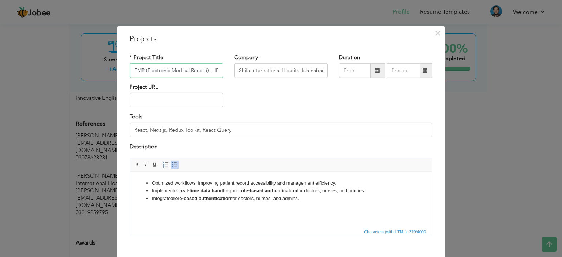
scroll to position [0, 27]
click at [242, 129] on input "React, Next.js, Redux Toolkit, React Query" at bounding box center [281, 130] width 303 height 15
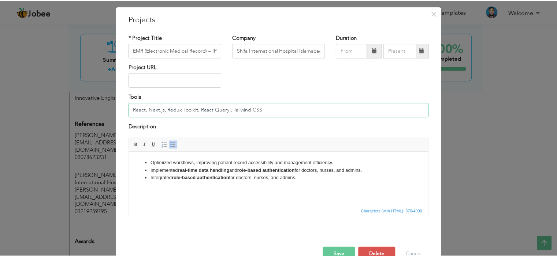
scroll to position [38, 0]
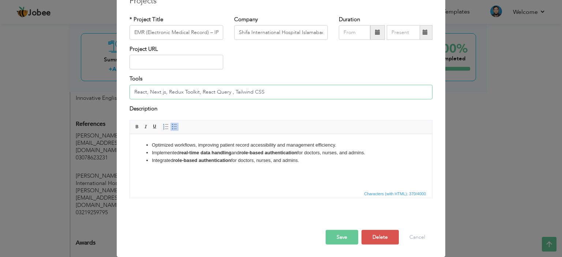
type input "React, Next.js, Redux Toolkit, React Query , Tailwind CSS"
click at [337, 236] on button "Save" at bounding box center [342, 237] width 33 height 15
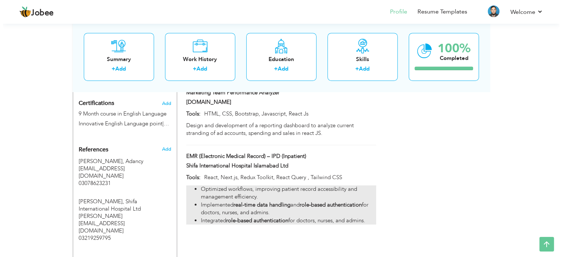
scroll to position [436, 0]
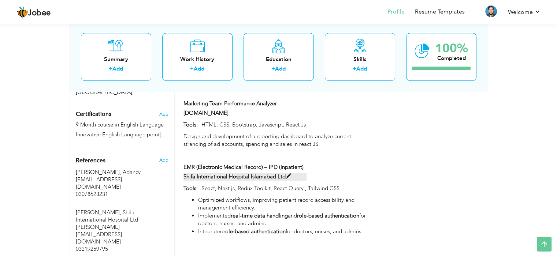
drag, startPoint x: 334, startPoint y: 211, endPoint x: 194, endPoint y: 163, distance: 147.8
click at [194, 164] on div "EMR (Electronic Medical Record) – IPD (Inpatient) EMR (Electronic Medical Recor…" at bounding box center [278, 202] width 190 height 76
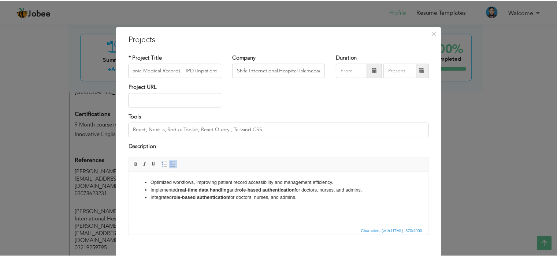
scroll to position [0, 0]
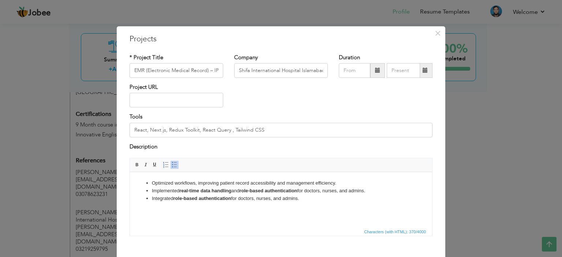
click at [519, 163] on div "× Projects * Project Title EMR (Electronic Medical Record) – IPD (Inpatient) Co…" at bounding box center [281, 128] width 562 height 257
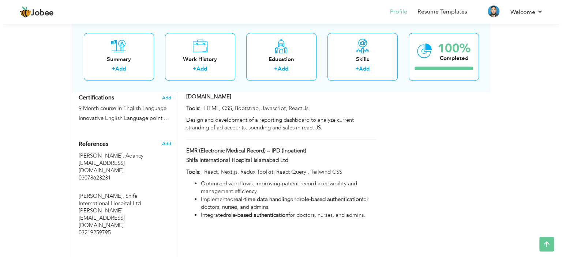
scroll to position [363, 0]
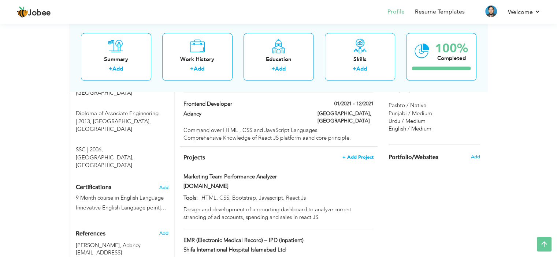
click at [352, 155] on span "+ Add Project" at bounding box center [357, 157] width 31 height 5
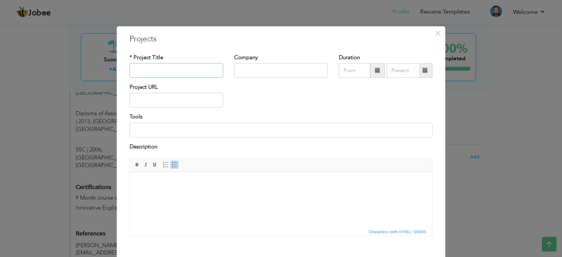
click at [202, 70] on input "text" at bounding box center [177, 70] width 94 height 15
paste input "Document Scan | React, Next.js"
click at [172, 70] on input "Document Scan | React, Next.js" at bounding box center [177, 70] width 94 height 15
drag, startPoint x: 172, startPoint y: 70, endPoint x: 219, endPoint y: 70, distance: 46.1
click at [219, 70] on input "Document Scan | React, Next.js" at bounding box center [177, 70] width 94 height 15
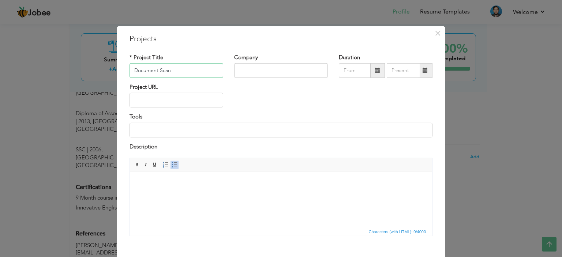
type input "Document Scan |"
click at [173, 130] on input at bounding box center [281, 130] width 303 height 15
paste input "React, Next.js"
type input "React, Next.js"
click at [318, 167] on span "Editor toolbars Basic Styles Bold Italic Underline Paragraph Insert/Remove Numb…" at bounding box center [281, 166] width 302 height 14
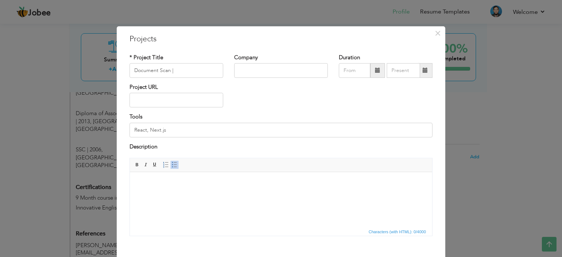
click at [209, 187] on body at bounding box center [281, 184] width 288 height 8
click at [172, 164] on span at bounding box center [175, 165] width 6 height 6
click at [385, 180] on li "Digitizing and storing medical documents electronically in a secure and efficie…" at bounding box center [281, 184] width 258 height 8
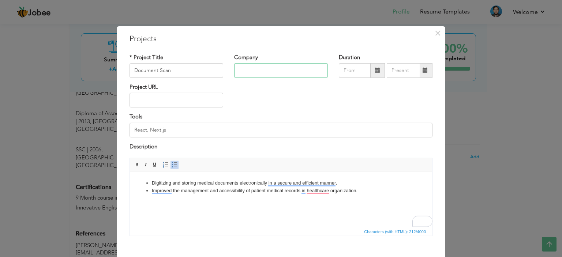
click at [282, 73] on input "text" at bounding box center [281, 70] width 94 height 15
click at [275, 72] on input "text" at bounding box center [281, 70] width 94 height 15
paste input "Shifa International Hospital Islamabad Ltd"
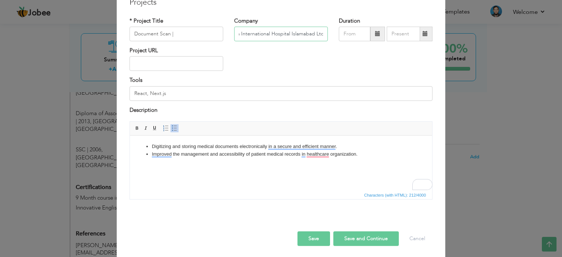
type input "Shifa International Hospital Islamabad Ltd"
click at [315, 241] on button "Save" at bounding box center [314, 239] width 33 height 15
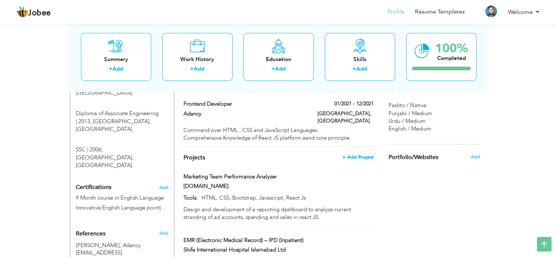
click at [357, 155] on span "+ Add Project" at bounding box center [357, 157] width 31 height 5
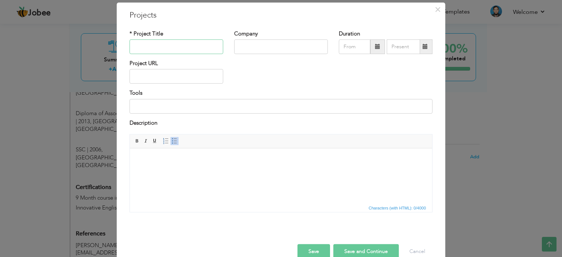
scroll to position [37, 0]
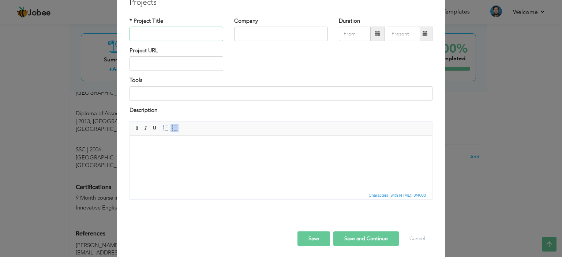
click at [168, 34] on input "text" at bounding box center [177, 34] width 94 height 15
paste input "EMR (Electronic Medical Record) – OPD (Outpatient)"
type input "EMR (Electronic Medical Record) – OPD (Outpatient)"
click at [246, 30] on input "text" at bounding box center [281, 34] width 94 height 15
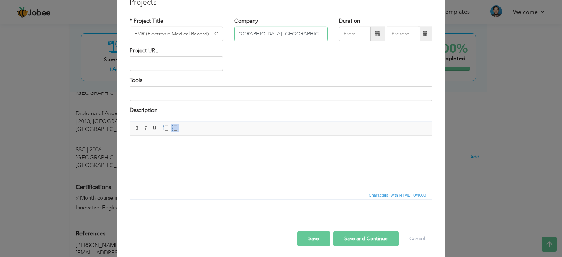
scroll to position [0, 10]
type input "[GEOGRAPHIC_DATA] [GEOGRAPHIC_DATA], ltd"
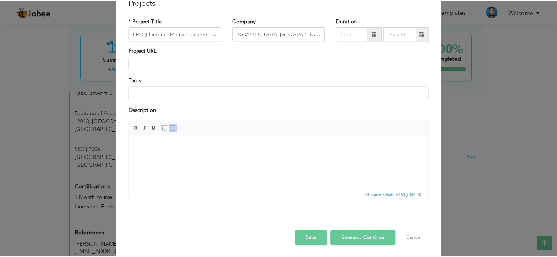
scroll to position [0, 0]
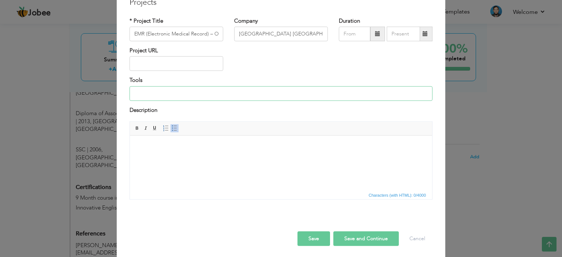
click at [204, 96] on input at bounding box center [281, 93] width 303 height 15
paste input "React · Next.js · Ant Design · Redux Toolkit"
type input "React · Next.js · Ant Design · Redux Toolkit"
click at [208, 156] on html at bounding box center [281, 147] width 302 height 22
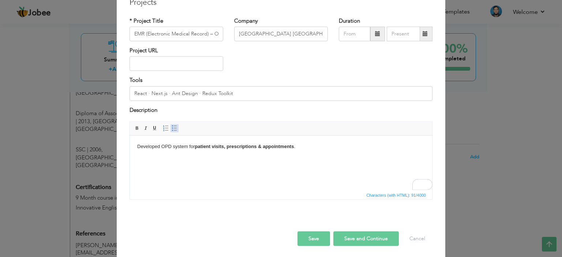
click at [172, 130] on span at bounding box center [175, 129] width 6 height 6
click at [203, 158] on html "Developed OPD system for patient visits, prescriptions & appointments ." at bounding box center [281, 147] width 302 height 22
click at [325, 149] on li "Developed OPD system for patient visits, prescriptions & appointments ." at bounding box center [281, 147] width 258 height 8
click at [313, 158] on li "Integrated dynamic medical forms with APIs for real-time updates." at bounding box center [281, 155] width 258 height 8
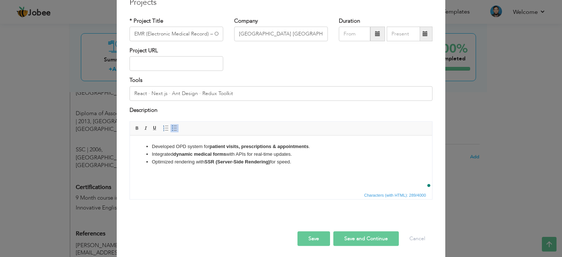
click at [314, 237] on button "Save" at bounding box center [314, 239] width 33 height 15
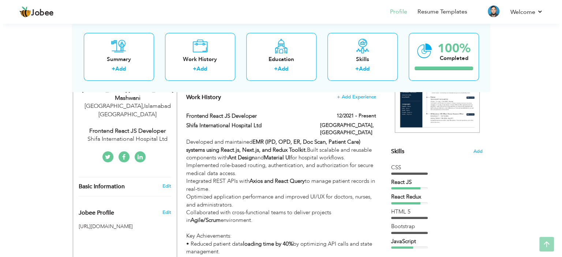
scroll to position [146, 0]
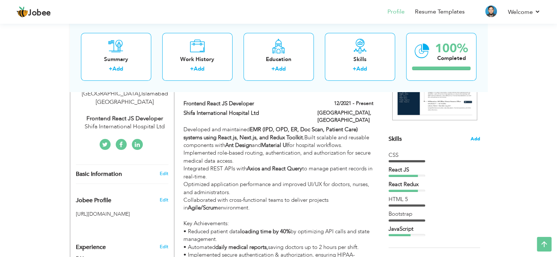
click at [473, 137] on span "Add" at bounding box center [475, 139] width 10 height 7
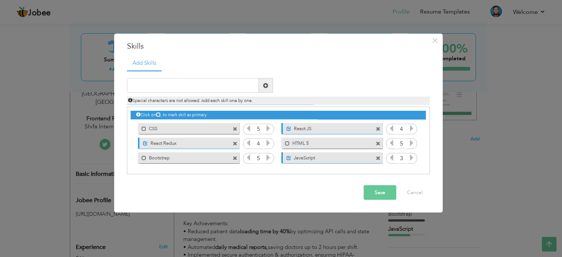
drag, startPoint x: 171, startPoint y: 127, endPoint x: 151, endPoint y: 127, distance: 20.1
click at [151, 127] on label "CSS" at bounding box center [183, 127] width 74 height 9
click at [150, 127] on label "CSS" at bounding box center [184, 127] width 73 height 9
click at [143, 129] on span at bounding box center [144, 128] width 5 height 5
click at [145, 129] on span at bounding box center [145, 128] width 5 height 5
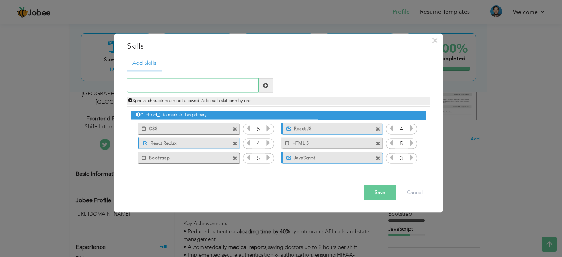
click at [189, 81] on input "text" at bounding box center [193, 85] width 132 height 15
paste input "Next.js"
type input "Next.js"
click at [265, 87] on span at bounding box center [265, 85] width 5 height 5
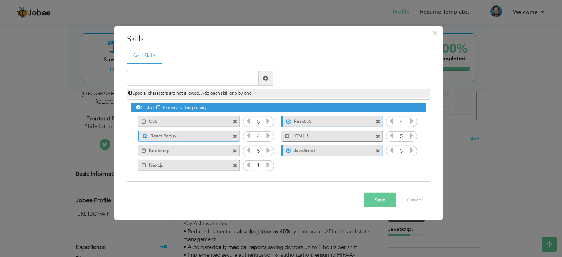
click at [411, 152] on icon at bounding box center [412, 150] width 7 height 7
click at [392, 151] on icon at bounding box center [391, 150] width 7 height 7
click at [413, 121] on icon at bounding box center [412, 121] width 7 height 7
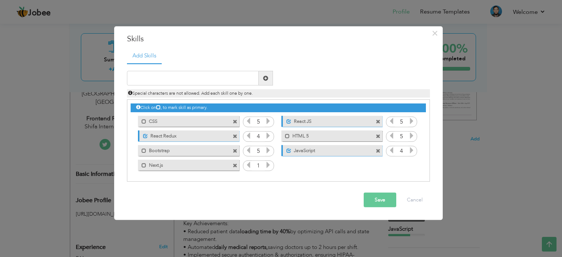
click at [267, 166] on icon at bounding box center [268, 165] width 7 height 7
click at [183, 137] on label "React Redux" at bounding box center [184, 134] width 73 height 9
click at [183, 136] on label "React Redux" at bounding box center [183, 134] width 74 height 9
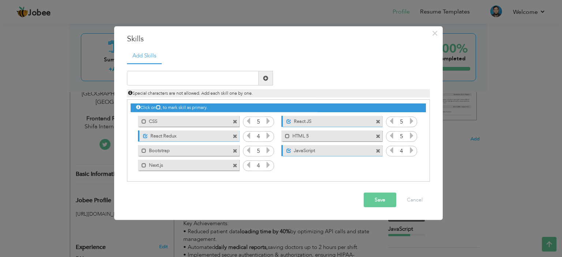
click at [179, 136] on label "React Redux" at bounding box center [184, 134] width 73 height 9
click at [204, 137] on label "React Redux" at bounding box center [183, 134] width 74 height 9
click at [268, 136] on icon at bounding box center [268, 136] width 7 height 7
click at [197, 139] on div "Unmark as primary skill. React Redux" at bounding box center [188, 135] width 101 height 11
click at [174, 134] on label "React Redux" at bounding box center [184, 134] width 73 height 9
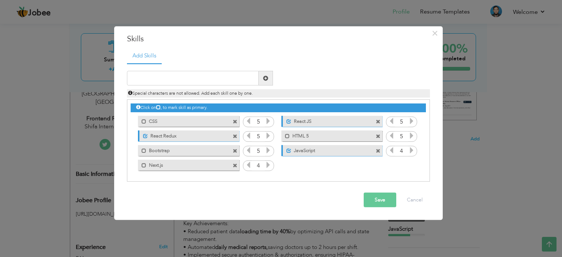
click at [174, 134] on label "React Redux" at bounding box center [184, 134] width 73 height 9
drag, startPoint x: 154, startPoint y: 136, endPoint x: 202, endPoint y: 137, distance: 48.0
click at [202, 137] on label "React Redux" at bounding box center [184, 134] width 73 height 9
click at [208, 77] on input "text" at bounding box center [193, 78] width 132 height 15
paste input "Redux Toolkit"
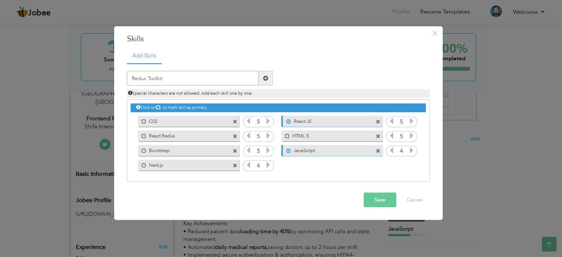
type input "Redux Toolkit"
click at [236, 135] on span at bounding box center [235, 136] width 5 height 5
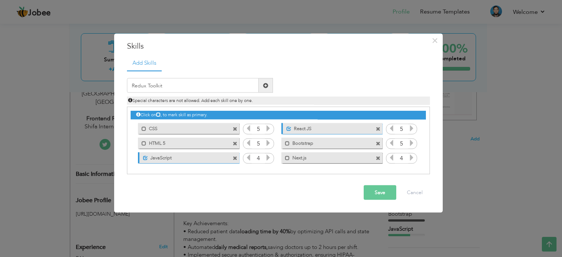
click at [265, 86] on span at bounding box center [265, 85] width 5 height 5
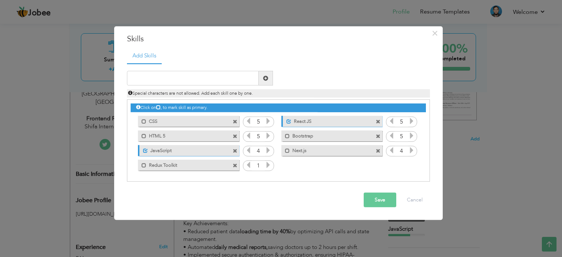
click at [270, 168] on icon at bounding box center [268, 165] width 7 height 7
click at [202, 74] on input "text" at bounding box center [193, 78] width 132 height 15
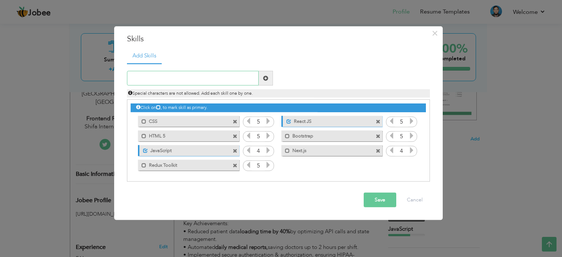
paste input "React Query"
type input "React Query"
click at [266, 80] on span at bounding box center [265, 78] width 5 height 5
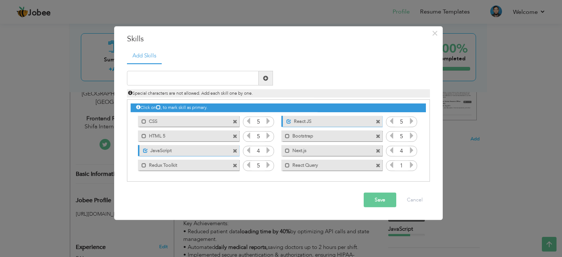
click at [411, 166] on icon at bounding box center [412, 165] width 7 height 7
click at [151, 82] on input "text" at bounding box center [193, 78] width 132 height 15
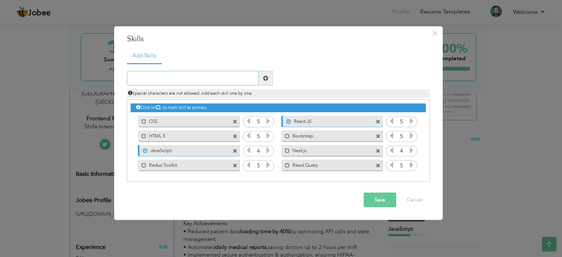
paste input "Git"
type input "Git"
click at [264, 79] on span at bounding box center [265, 78] width 5 height 5
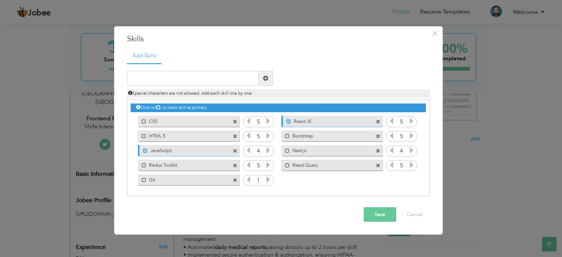
click at [265, 181] on icon at bounding box center [268, 179] width 7 height 7
click at [232, 78] on input "text" at bounding box center [193, 78] width 132 height 15
paste input "Jira"
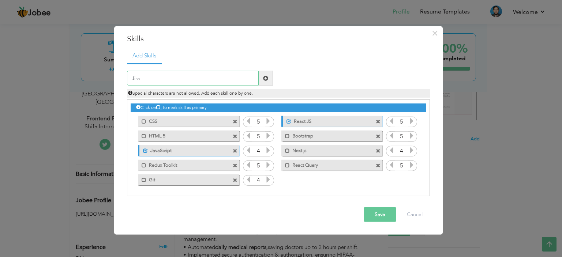
type input "Jira"
click at [259, 82] on span at bounding box center [266, 78] width 14 height 15
click at [413, 179] on icon at bounding box center [412, 179] width 7 height 7
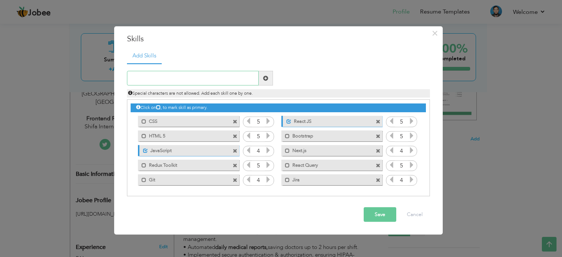
click at [183, 81] on input "text" at bounding box center [193, 78] width 132 height 15
paste input "Tailwind CSS"
type input "Tailwind CSS"
click at [266, 79] on span at bounding box center [265, 78] width 5 height 5
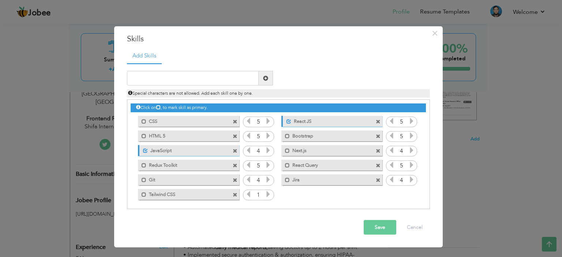
click at [266, 195] on icon at bounding box center [268, 194] width 7 height 7
click at [143, 195] on span at bounding box center [144, 194] width 5 height 5
click at [287, 152] on span at bounding box center [287, 150] width 5 height 5
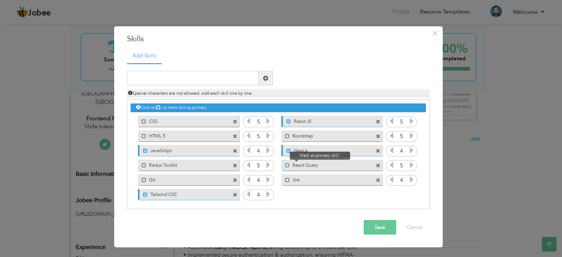
click at [287, 164] on span at bounding box center [287, 165] width 5 height 5
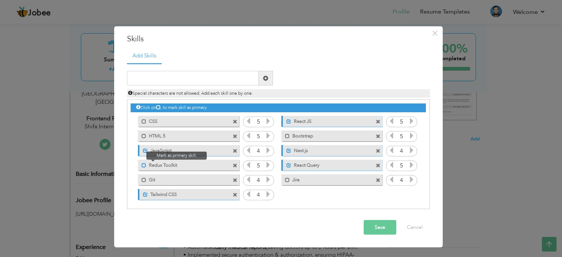
click at [145, 165] on span at bounding box center [144, 165] width 5 height 5
click at [378, 229] on button "Save" at bounding box center [380, 227] width 33 height 15
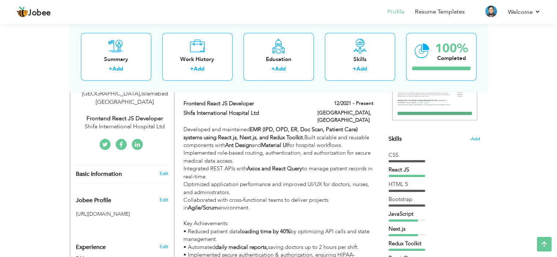
click at [409, 161] on div at bounding box center [406, 161] width 37 height 2
click at [475, 138] on span "Add" at bounding box center [475, 139] width 10 height 7
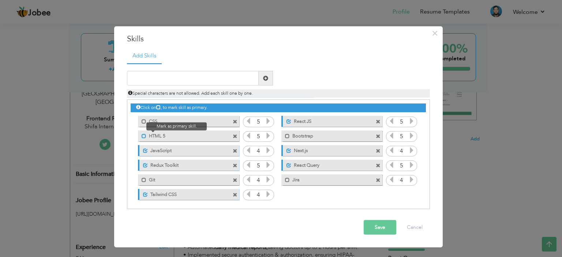
click at [143, 134] on span at bounding box center [144, 136] width 5 height 5
click at [142, 121] on span at bounding box center [144, 121] width 5 height 5
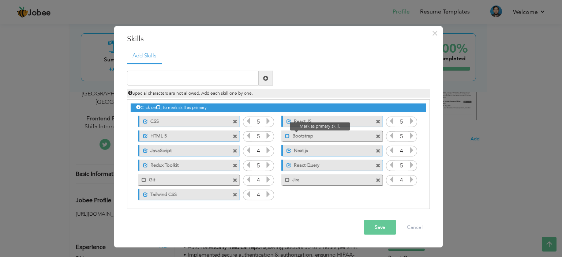
click at [287, 137] on span at bounding box center [287, 136] width 5 height 5
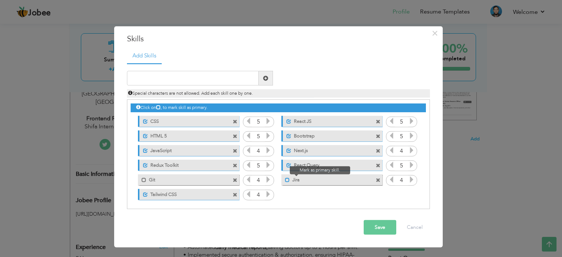
click at [286, 178] on span at bounding box center [287, 180] width 5 height 5
click at [142, 180] on span at bounding box center [144, 180] width 5 height 5
drag, startPoint x: 311, startPoint y: 120, endPoint x: 238, endPoint y: 119, distance: 72.9
click at [238, 119] on div "Click on , to mark skill as primary. Unmark as primary skill. CSS 5 React JS 5 …" at bounding box center [278, 151] width 295 height 102
drag, startPoint x: 197, startPoint y: 135, endPoint x: 201, endPoint y: 123, distance: 13.1
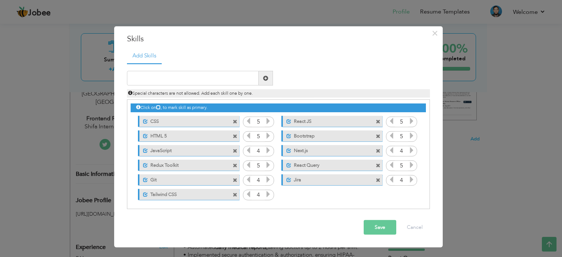
click at [201, 123] on div "Click on , to mark skill as primary. Unmark as primary skill. CSS 5 React JS 5 …" at bounding box center [278, 151] width 295 height 102
drag, startPoint x: 317, startPoint y: 178, endPoint x: 317, endPoint y: 194, distance: 15.4
click at [317, 194] on div "Click on , to mark skill as primary. Unmark as primary skill. CSS 5 React JS 5 …" at bounding box center [278, 151] width 295 height 102
click at [160, 107] on icon at bounding box center [158, 107] width 4 height 4
click at [161, 107] on icon at bounding box center [158, 107] width 4 height 4
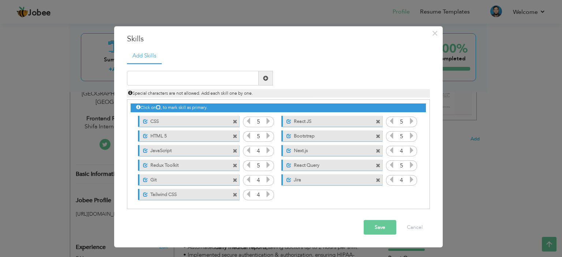
drag, startPoint x: 173, startPoint y: 121, endPoint x: 182, endPoint y: 109, distance: 14.1
click at [176, 109] on div "Click on , to mark skill as primary. Unmark as primary skill. CSS 5 React JS 5 …" at bounding box center [278, 151] width 295 height 102
drag, startPoint x: 215, startPoint y: 135, endPoint x: 192, endPoint y: 168, distance: 39.4
click at [193, 163] on div "Click on , to mark skill as primary. Unmark as primary skill. CSS 5 React JS 5 …" at bounding box center [278, 151] width 295 height 102
click at [373, 228] on button "Save" at bounding box center [380, 227] width 33 height 15
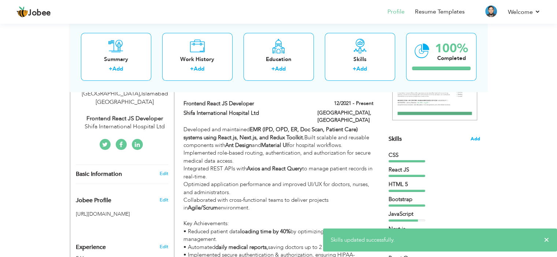
click at [476, 140] on span "Add" at bounding box center [475, 139] width 10 height 7
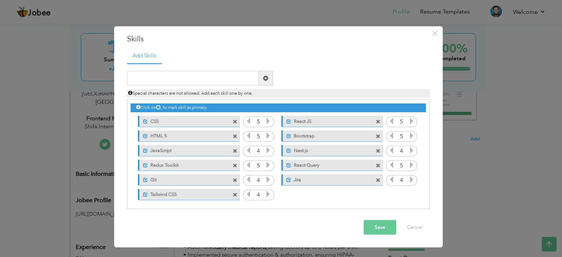
drag, startPoint x: 206, startPoint y: 124, endPoint x: 190, endPoint y: 144, distance: 26.3
click at [190, 144] on div "Click on , to mark skill as primary. Unmark as primary skill. CSS 5 React JS 5 …" at bounding box center [278, 151] width 295 height 102
click at [260, 120] on input "5" at bounding box center [259, 122] width 14 height 10
click at [324, 218] on div "Save Cancel" at bounding box center [279, 228] width 314 height 26
drag, startPoint x: 353, startPoint y: 122, endPoint x: 240, endPoint y: 111, distance: 113.9
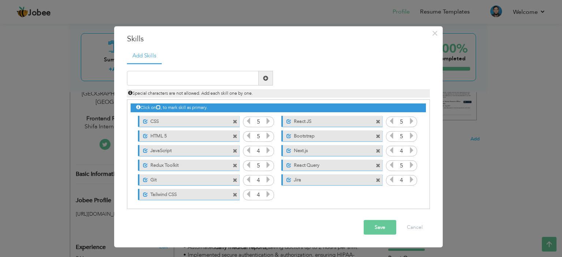
click at [240, 111] on div "Click on , to mark skill as primary. Unmark as primary skill. CSS 5 React JS 5 …" at bounding box center [278, 151] width 295 height 102
drag, startPoint x: 191, startPoint y: 198, endPoint x: 219, endPoint y: 163, distance: 45.0
click at [213, 166] on div "Click on , to mark skill as primary. Unmark as primary skill. CSS 5 React JS 5 …" at bounding box center [278, 151] width 295 height 102
click at [381, 225] on button "Save" at bounding box center [380, 227] width 33 height 15
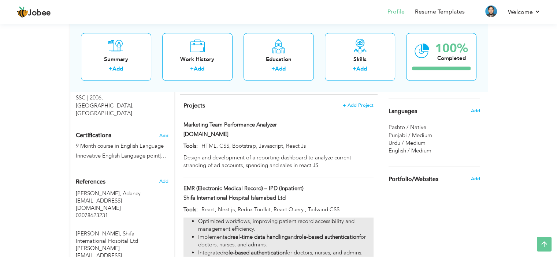
scroll to position [403, 0]
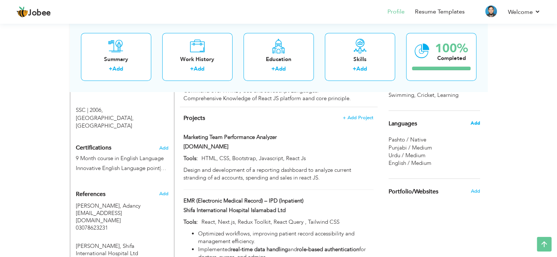
click at [477, 121] on span "Add" at bounding box center [475, 123] width 10 height 7
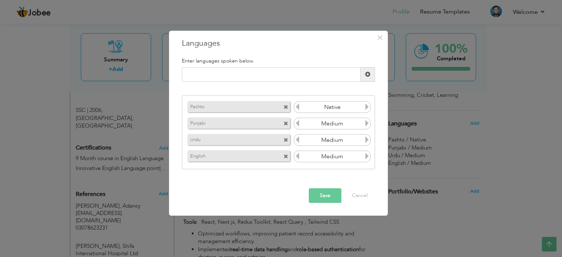
click at [286, 124] on span at bounding box center [286, 124] width 5 height 5
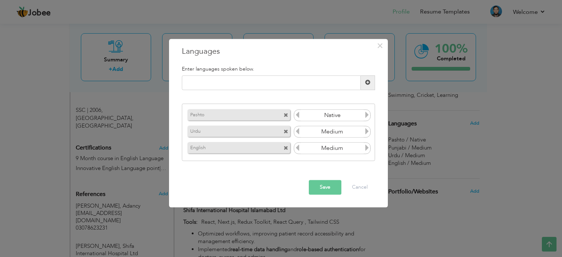
drag, startPoint x: 256, startPoint y: 150, endPoint x: 257, endPoint y: 137, distance: 12.5
click at [257, 137] on div "Pashto Native Urdu Medium English Medium" at bounding box center [278, 132] width 193 height 57
click at [322, 187] on button "Save" at bounding box center [325, 187] width 33 height 15
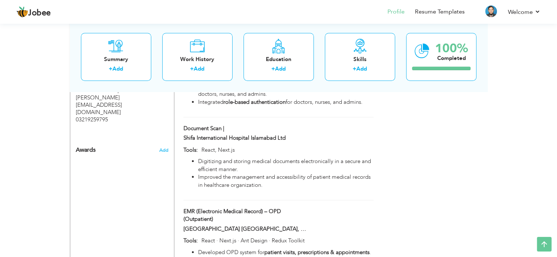
scroll to position [566, 0]
click at [542, 243] on icon at bounding box center [544, 244] width 15 height 15
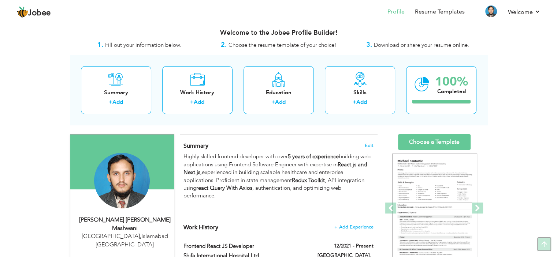
scroll to position [0, 0]
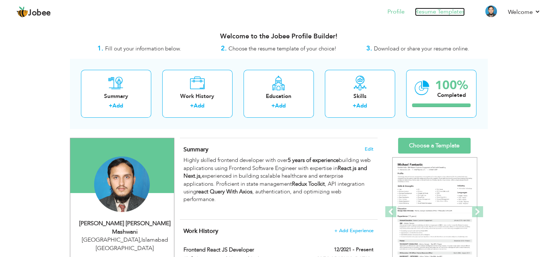
click at [432, 11] on link "Resume Templates" at bounding box center [440, 12] width 50 height 8
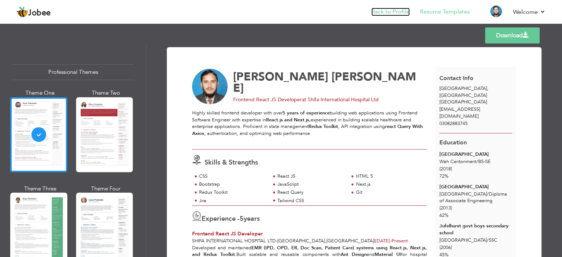
click at [394, 13] on link "Back to Profile" at bounding box center [391, 12] width 38 height 8
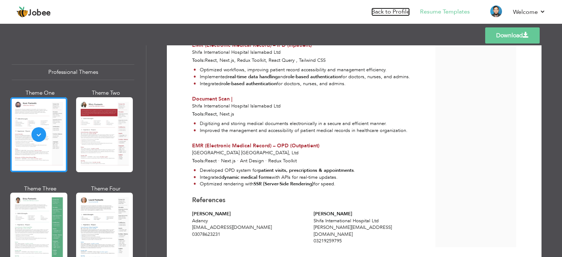
scroll to position [414, 0]
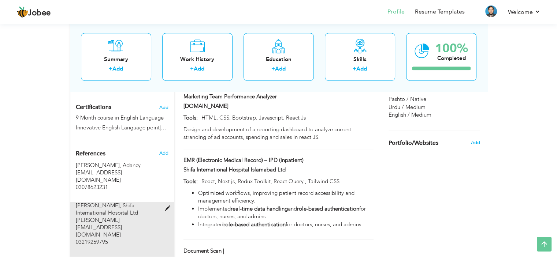
scroll to position [456, 0]
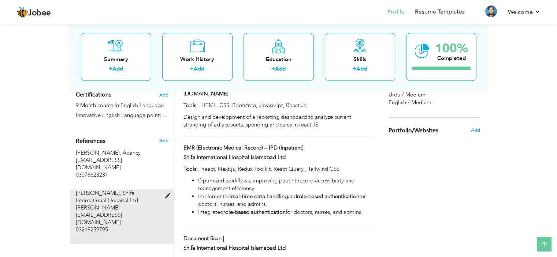
click at [167, 194] on span at bounding box center [168, 196] width 9 height 5
type input "[PERSON_NAME]"
type input "Shifa International Hospital Ltd"
type input "[PERSON_NAME][EMAIL_ADDRESS][DOMAIN_NAME]"
type input "03219259795"
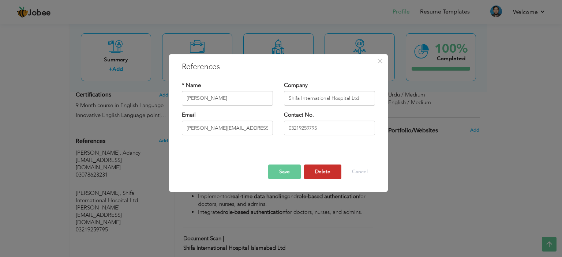
click at [329, 174] on button "Delete" at bounding box center [322, 172] width 37 height 15
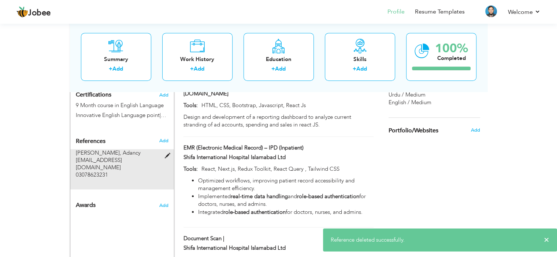
click at [168, 153] on span at bounding box center [168, 155] width 9 height 5
type input "[PERSON_NAME]"
type input "Adancy"
type input "[EMAIL_ADDRESS][DOMAIN_NAME]"
type input "03078623231"
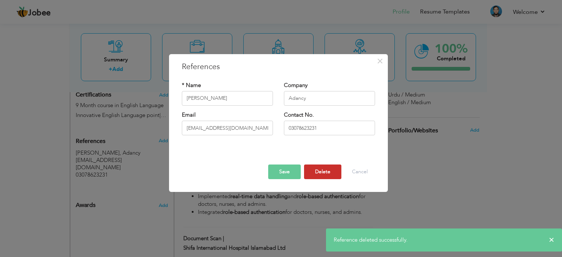
click at [309, 169] on button "Delete" at bounding box center [322, 172] width 37 height 15
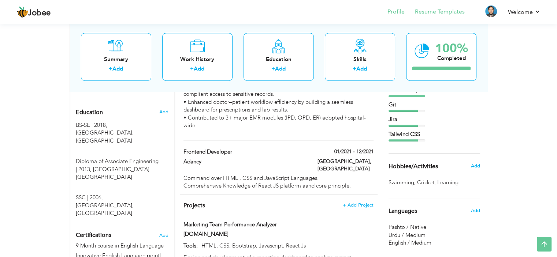
scroll to position [309, 0]
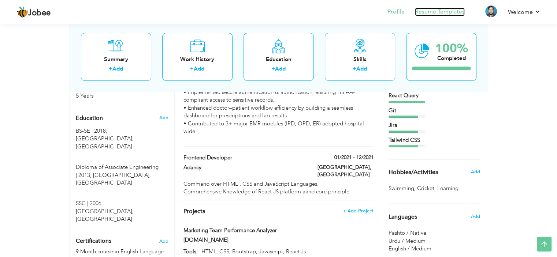
click at [436, 15] on link "Resume Templates" at bounding box center [440, 12] width 50 height 8
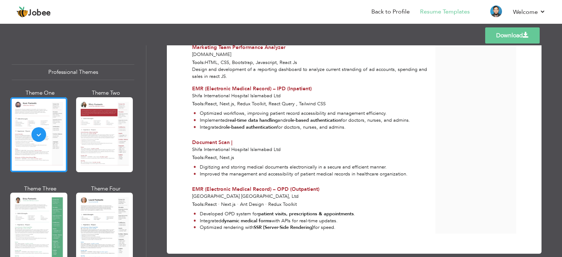
scroll to position [370, 0]
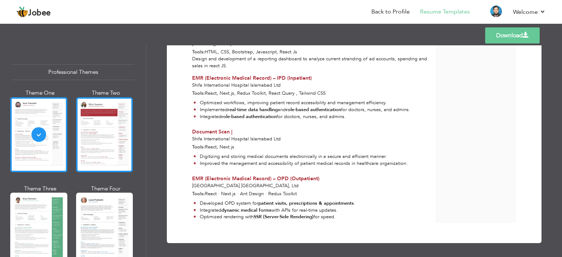
click at [96, 143] on div at bounding box center [104, 134] width 57 height 75
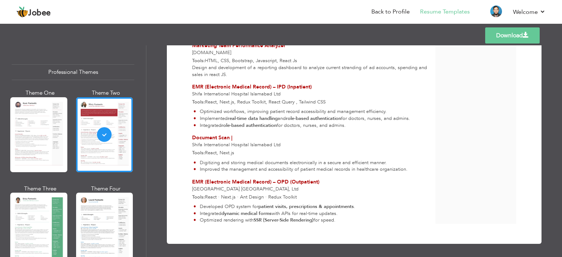
scroll to position [367, 0]
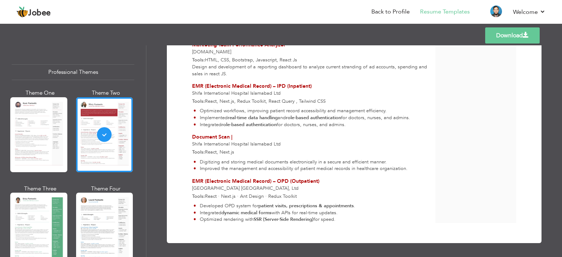
click at [31, 210] on div at bounding box center [38, 230] width 57 height 75
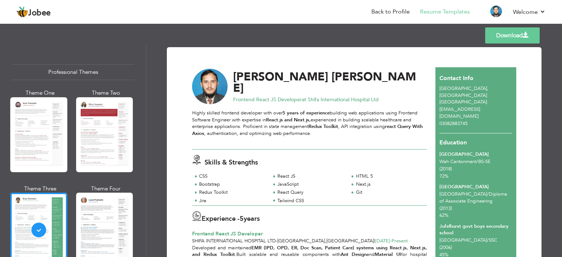
scroll to position [0, 0]
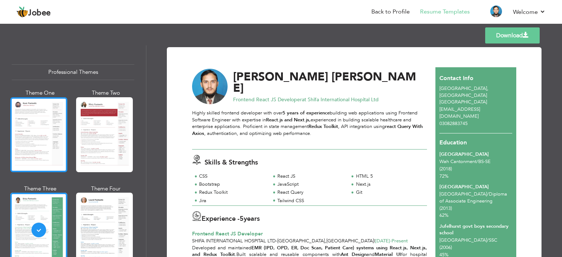
click at [26, 130] on div at bounding box center [38, 134] width 57 height 75
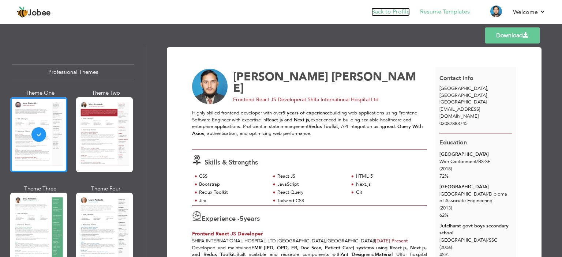
click at [399, 13] on link "Back to Profile" at bounding box center [391, 12] width 38 height 8
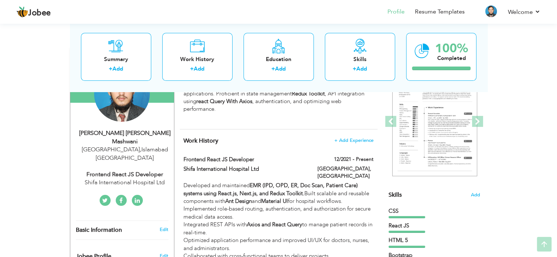
scroll to position [110, 0]
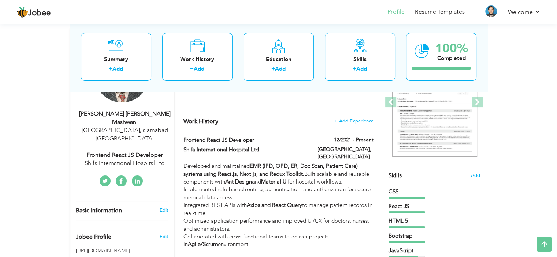
click at [138, 176] on link at bounding box center [137, 181] width 11 height 11
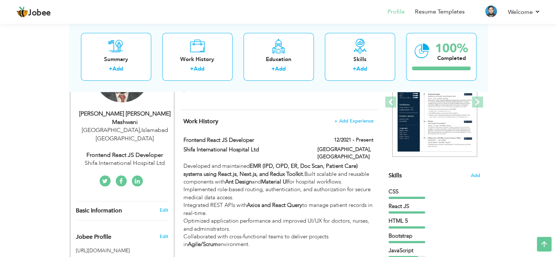
click at [120, 179] on icon at bounding box center [120, 182] width 3 height 6
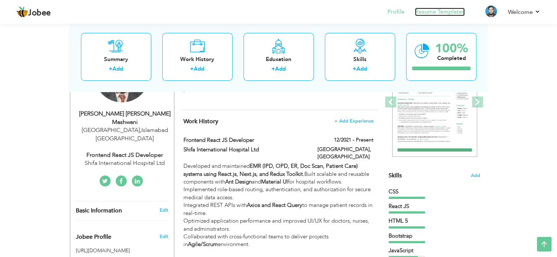
click at [441, 9] on link "Resume Templates" at bounding box center [440, 12] width 50 height 8
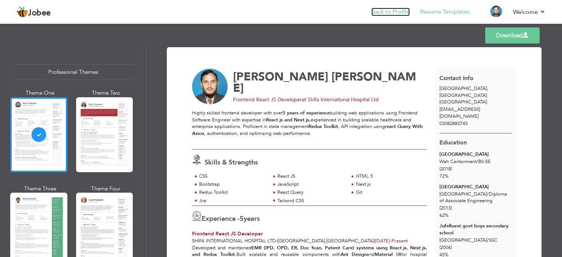
click at [389, 11] on link "Back to Profile" at bounding box center [391, 12] width 38 height 8
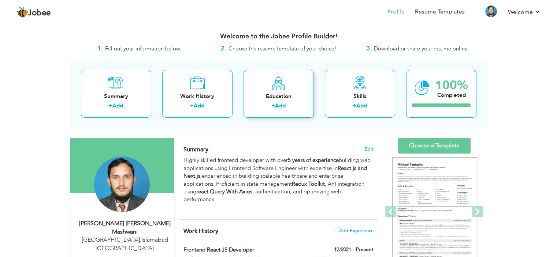
click at [290, 97] on div "Education" at bounding box center [278, 97] width 59 height 8
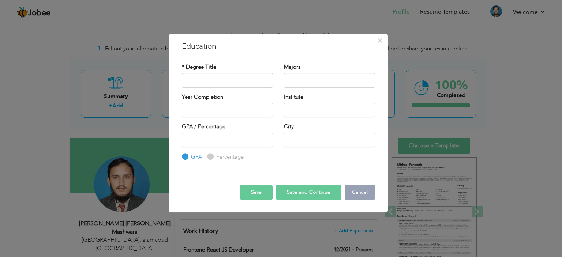
click at [356, 195] on button "Cancel" at bounding box center [360, 192] width 30 height 15
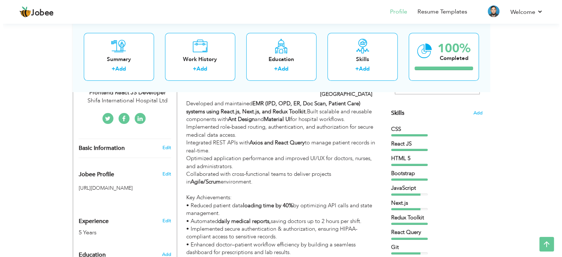
scroll to position [163, 0]
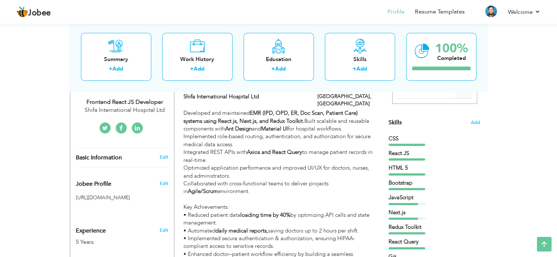
click at [168, 154] on div "Edit" at bounding box center [164, 157] width 17 height 7
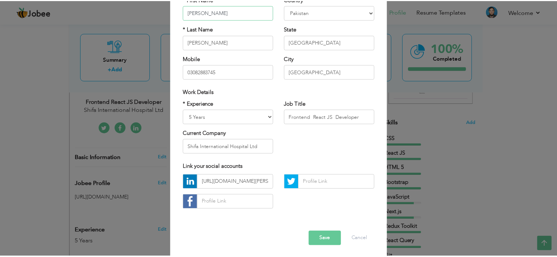
scroll to position [75, 0]
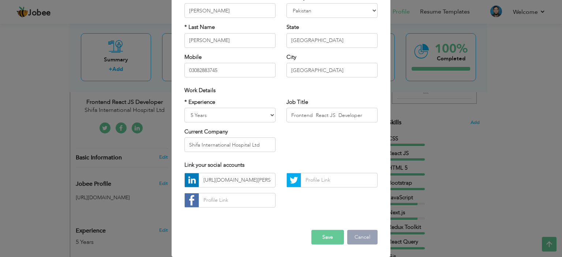
click at [359, 237] on button "Cancel" at bounding box center [362, 237] width 30 height 15
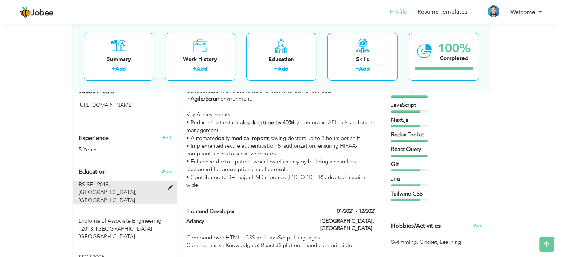
scroll to position [273, 0]
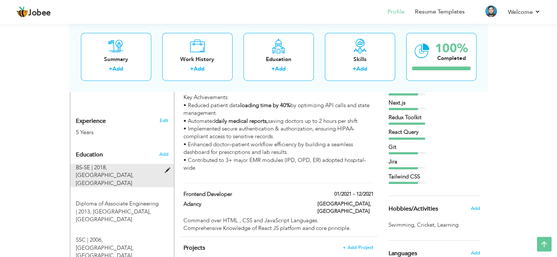
click at [166, 168] on span at bounding box center [168, 170] width 9 height 5
type input "BS-SE"
type input "2018"
type input "[GEOGRAPHIC_DATA]"
type input "72.41"
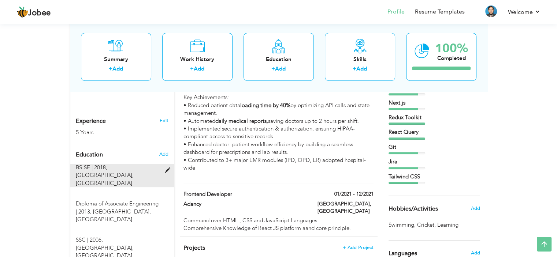
radio input "false"
radio input "true"
type input "Wah Cantonment"
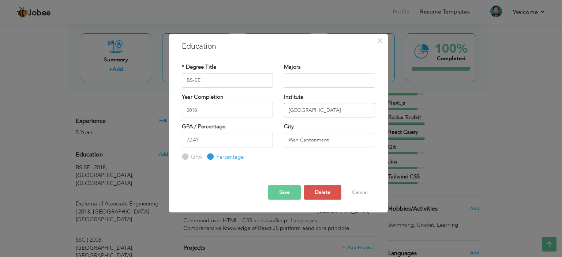
click at [363, 109] on input "[GEOGRAPHIC_DATA]" at bounding box center [329, 110] width 91 height 15
type input "[GEOGRAPHIC_DATA]"
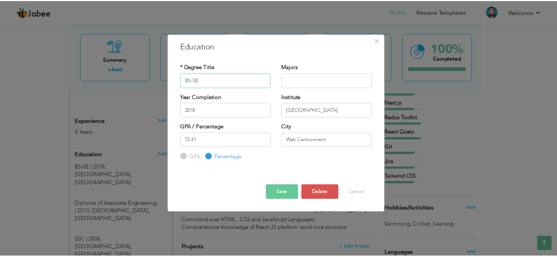
scroll to position [0, 0]
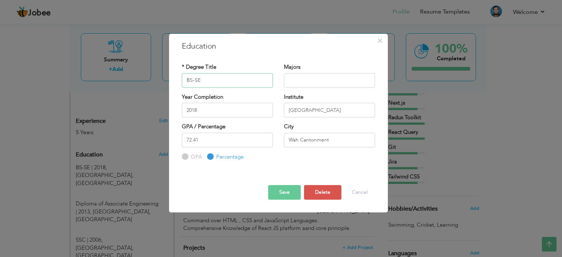
drag, startPoint x: 221, startPoint y: 80, endPoint x: 183, endPoint y: 80, distance: 37.3
click at [183, 80] on input "BS-SE" at bounding box center [227, 80] width 91 height 15
type input "B"
click at [320, 82] on input "text" at bounding box center [329, 80] width 91 height 15
click at [291, 194] on button "Save" at bounding box center [284, 192] width 33 height 15
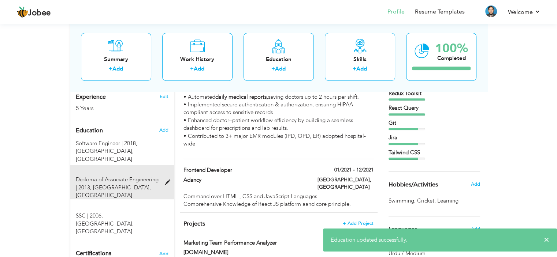
scroll to position [309, 0]
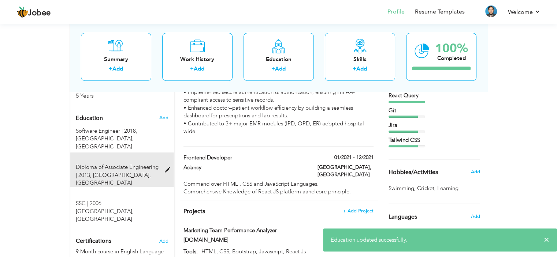
click at [167, 168] on span at bounding box center [168, 170] width 9 height 5
type input "Diploma of Associate Engineering"
type input "2013"
type input "[GEOGRAPHIC_DATA]"
type input "61.5"
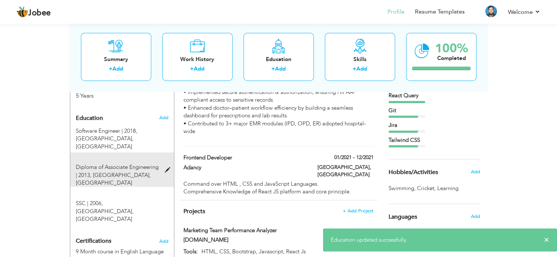
type input "[GEOGRAPHIC_DATA]"
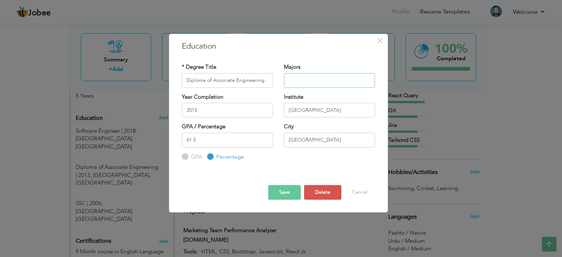
click at [302, 82] on input "text" at bounding box center [329, 80] width 91 height 15
type input "Information Technology"
click at [284, 193] on button "Save" at bounding box center [284, 192] width 33 height 15
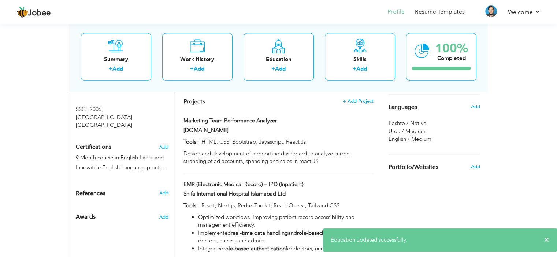
scroll to position [383, 0]
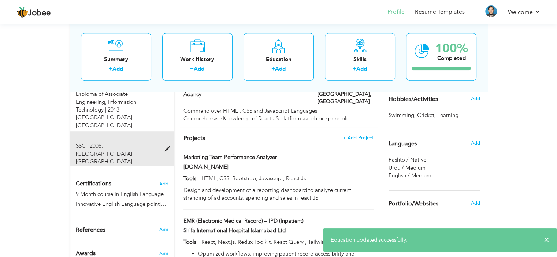
click at [167, 146] on span at bounding box center [168, 148] width 9 height 5
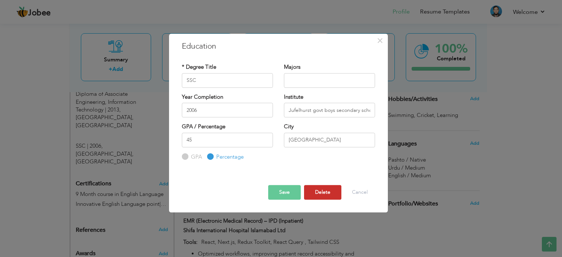
click at [331, 194] on button "Delete" at bounding box center [322, 192] width 37 height 15
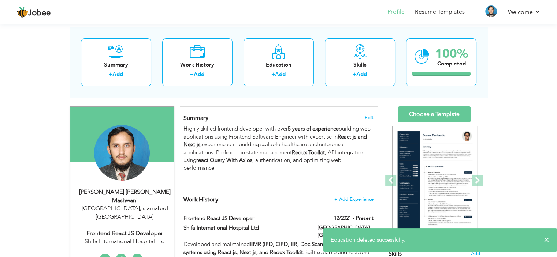
scroll to position [16, 0]
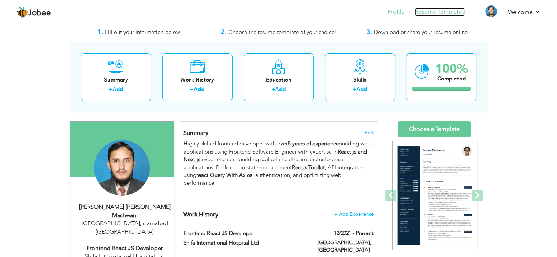
click at [423, 15] on link "Resume Templates" at bounding box center [440, 12] width 50 height 8
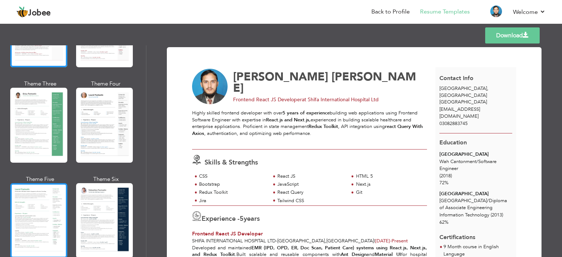
scroll to position [110, 0]
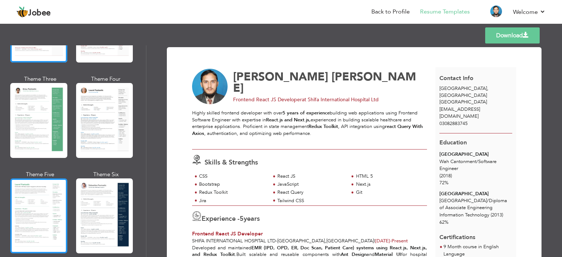
click at [35, 203] on div at bounding box center [38, 216] width 57 height 75
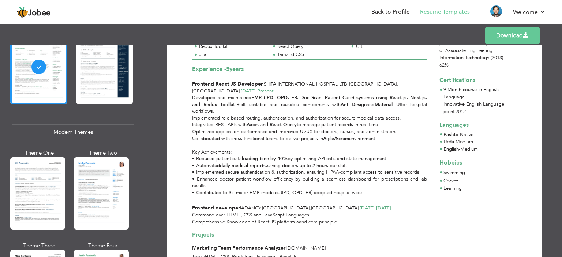
scroll to position [293, 0]
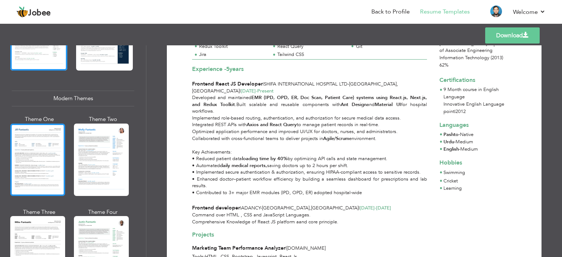
click at [46, 156] on div at bounding box center [37, 160] width 55 height 72
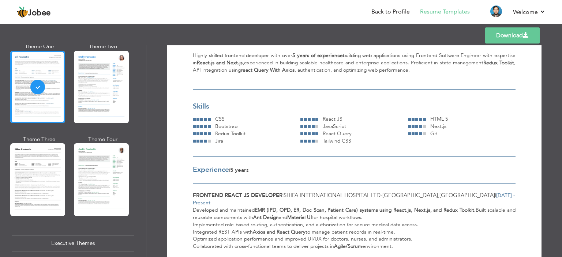
scroll to position [366, 0]
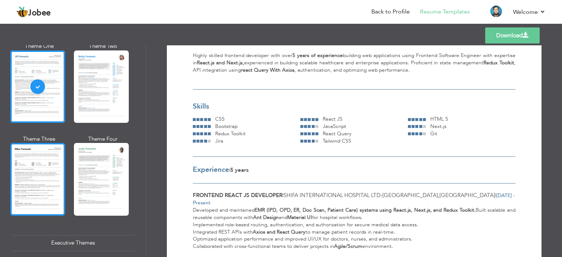
click at [45, 181] on div at bounding box center [37, 179] width 55 height 72
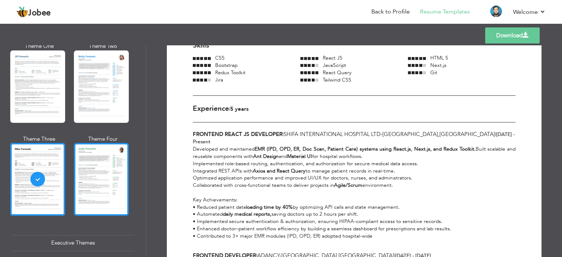
scroll to position [146, 0]
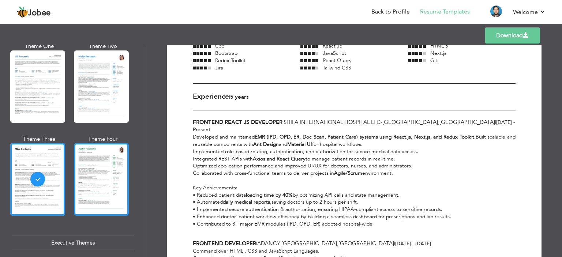
click at [101, 178] on div at bounding box center [101, 179] width 55 height 72
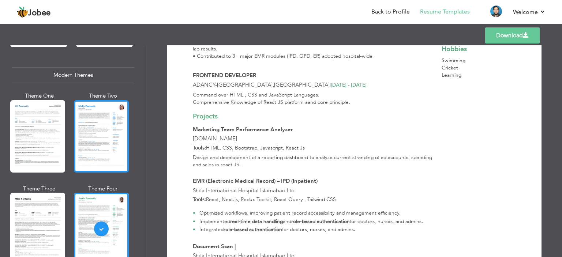
scroll to position [256, 0]
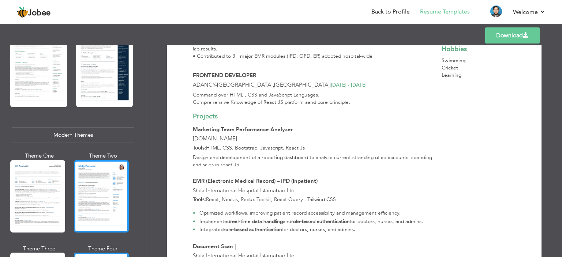
click at [104, 195] on div at bounding box center [101, 196] width 55 height 72
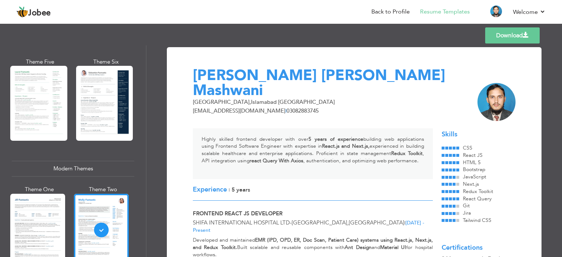
scroll to position [183, 0]
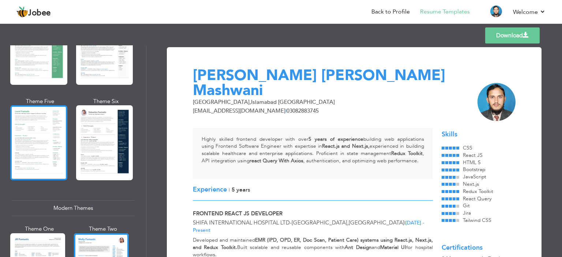
click at [51, 137] on div at bounding box center [38, 142] width 57 height 75
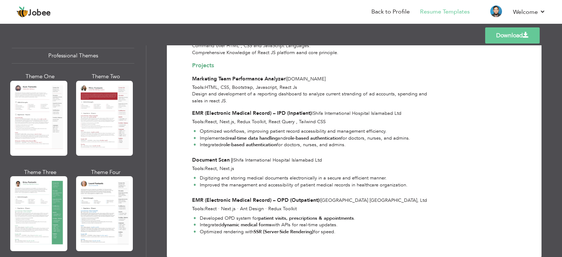
scroll to position [0, 0]
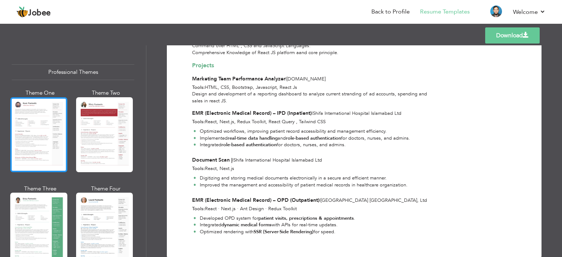
click at [33, 135] on div at bounding box center [38, 134] width 57 height 75
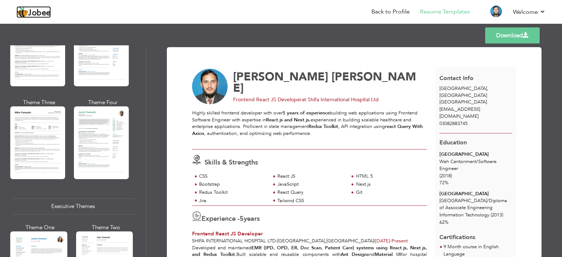
click at [41, 15] on span "Jobee" at bounding box center [39, 13] width 23 height 8
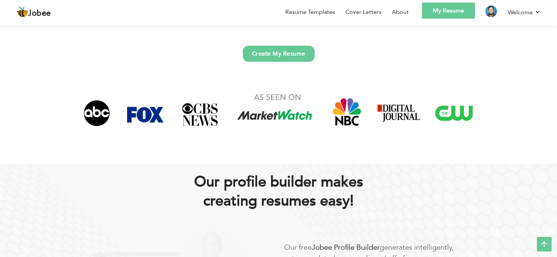
scroll to position [220, 0]
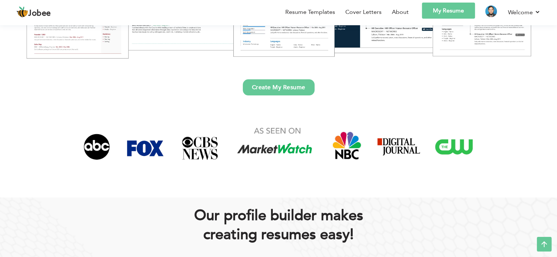
click at [47, 16] on span "Jobee" at bounding box center [39, 14] width 23 height 8
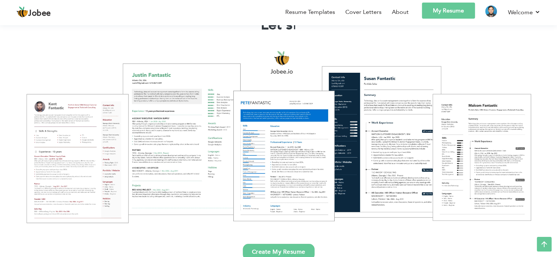
scroll to position [0, 0]
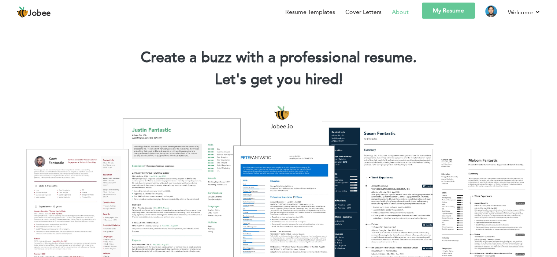
click at [404, 10] on link "About" at bounding box center [400, 12] width 17 height 9
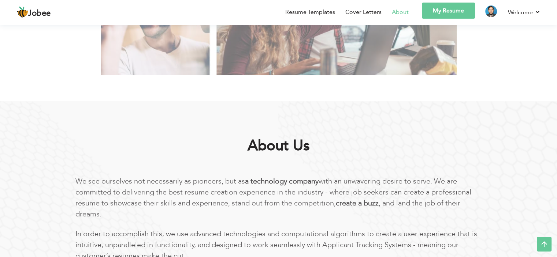
scroll to position [293, 0]
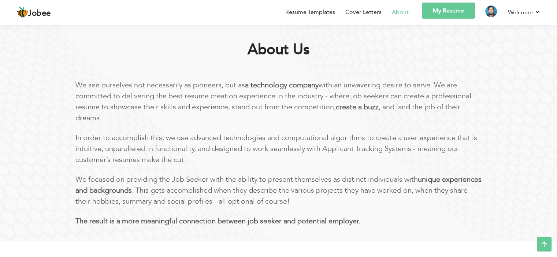
click at [48, 16] on span "Jobee" at bounding box center [39, 14] width 23 height 8
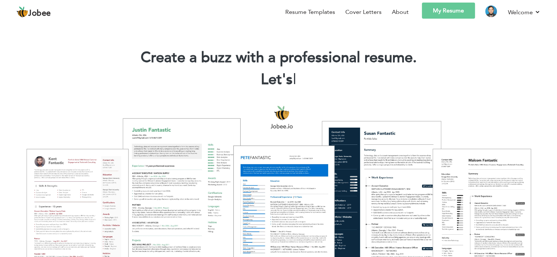
click at [437, 16] on link "My Resume" at bounding box center [448, 11] width 53 height 16
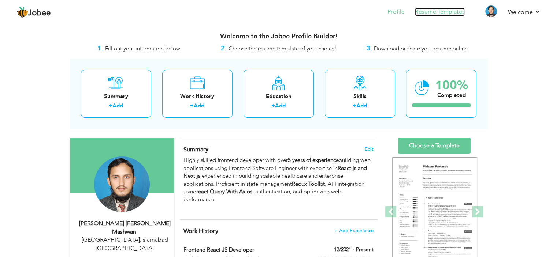
click at [422, 14] on link "Resume Templates" at bounding box center [440, 12] width 50 height 8
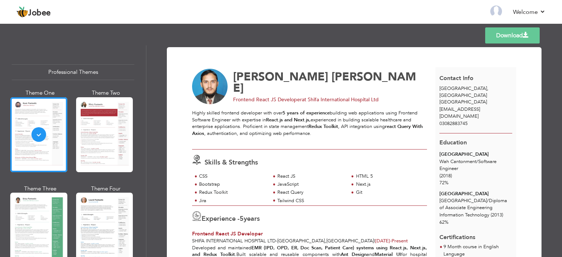
click at [517, 36] on link "Download" at bounding box center [512, 35] width 55 height 16
